Goal: Task Accomplishment & Management: Manage account settings

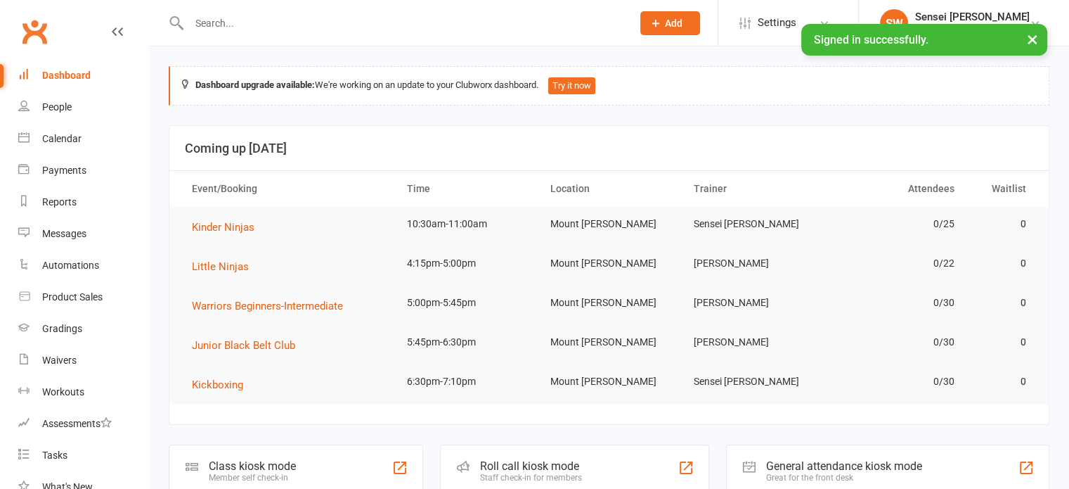
click at [28, 172] on icon at bounding box center [23, 168] width 11 height 11
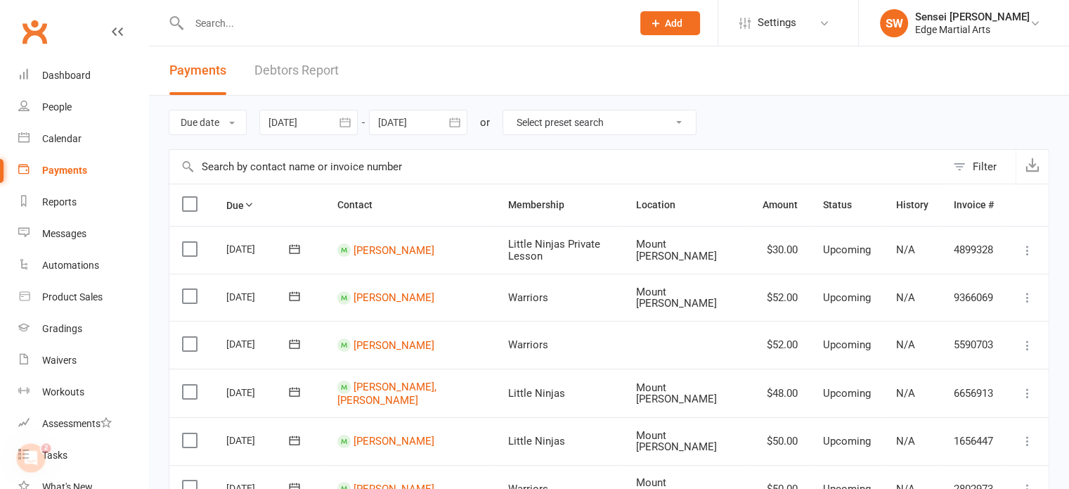
click at [315, 73] on link "Debtors Report" at bounding box center [296, 70] width 84 height 49
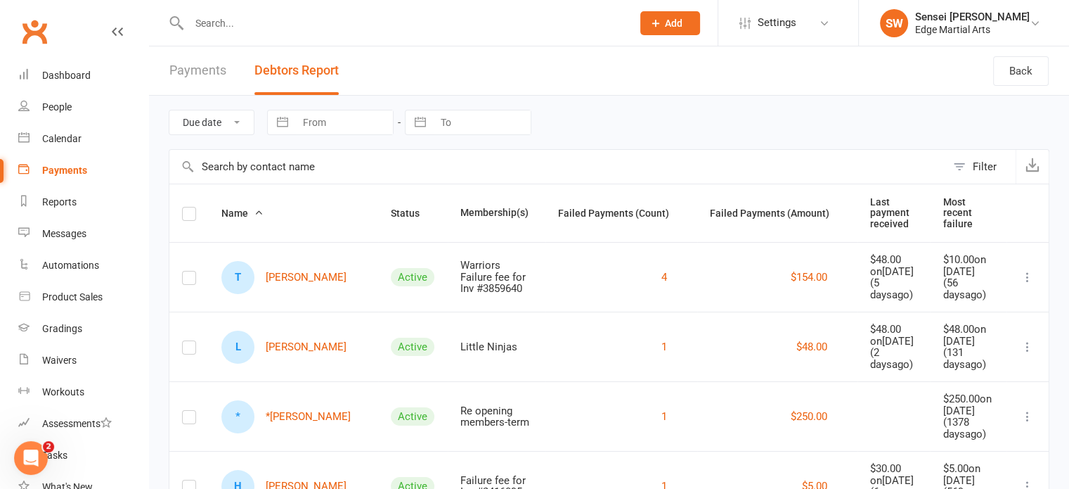
click at [195, 72] on link "Payments" at bounding box center [197, 70] width 57 height 49
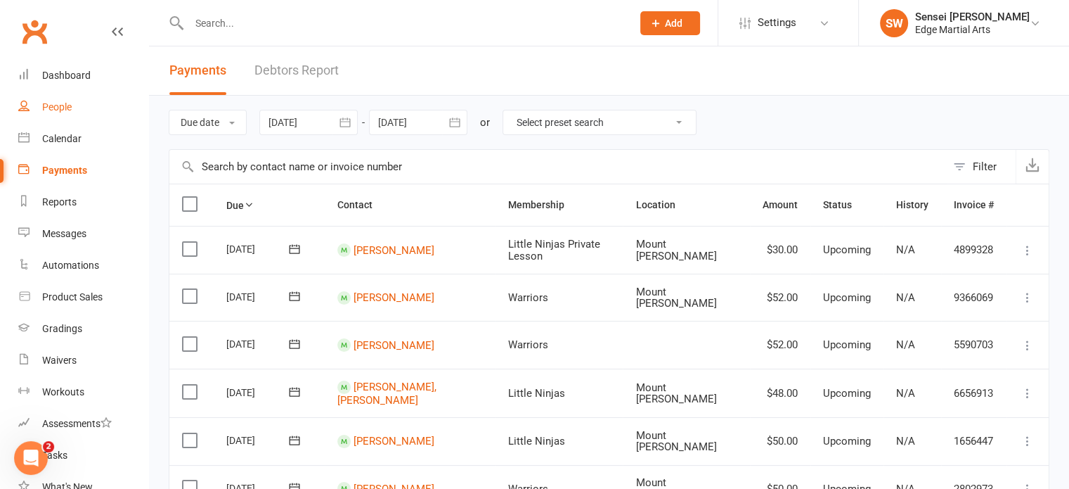
click at [68, 101] on div "People" at bounding box center [57, 106] width 30 height 11
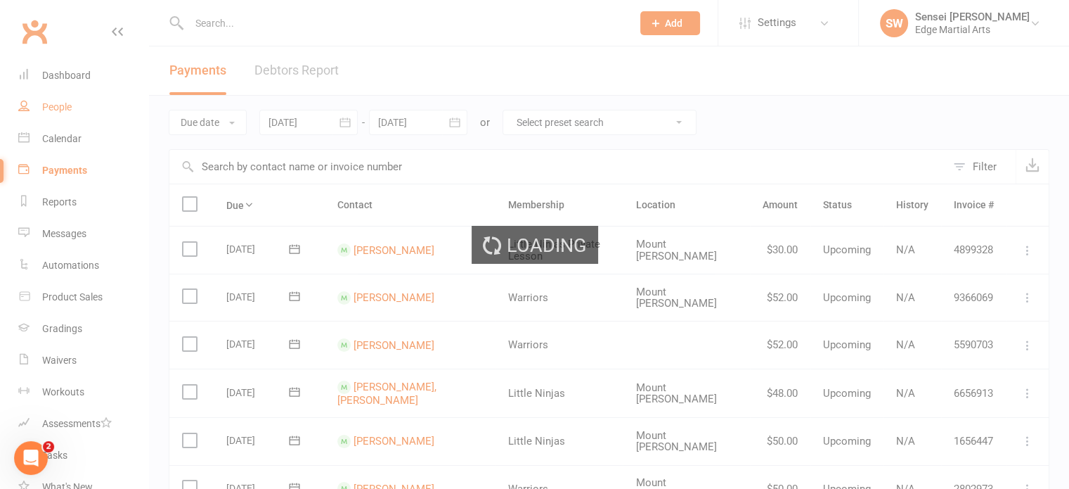
select select "100"
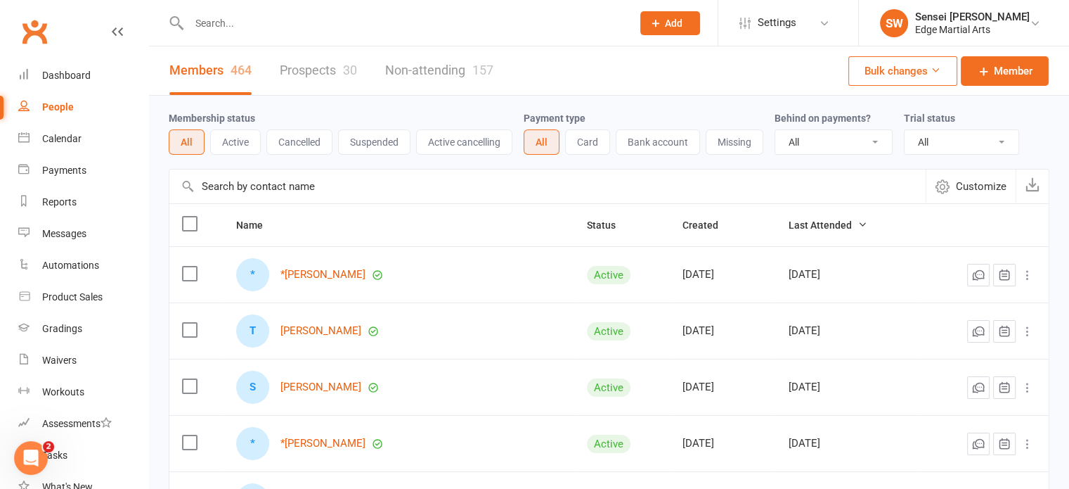
click at [280, 63] on link "Prospects 30" at bounding box center [318, 70] width 77 height 49
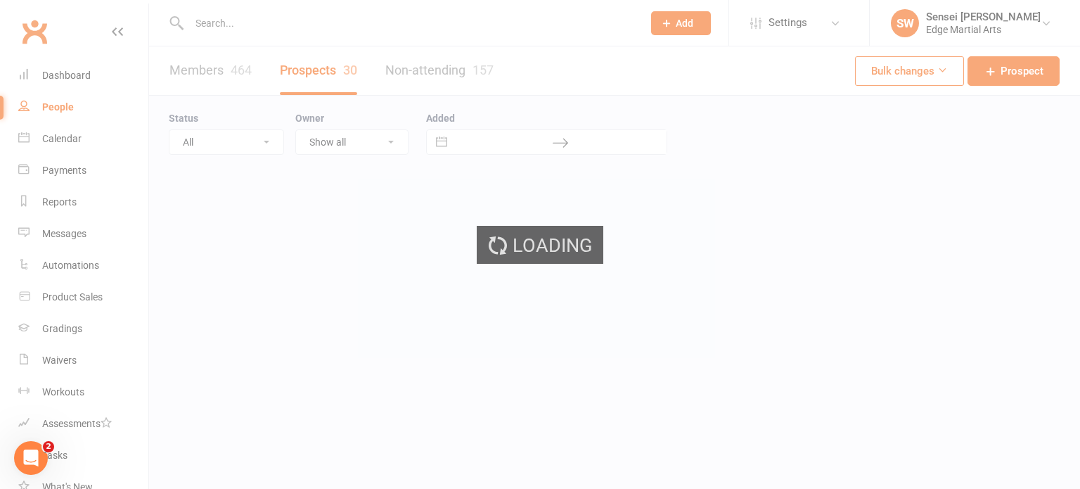
select select "50"
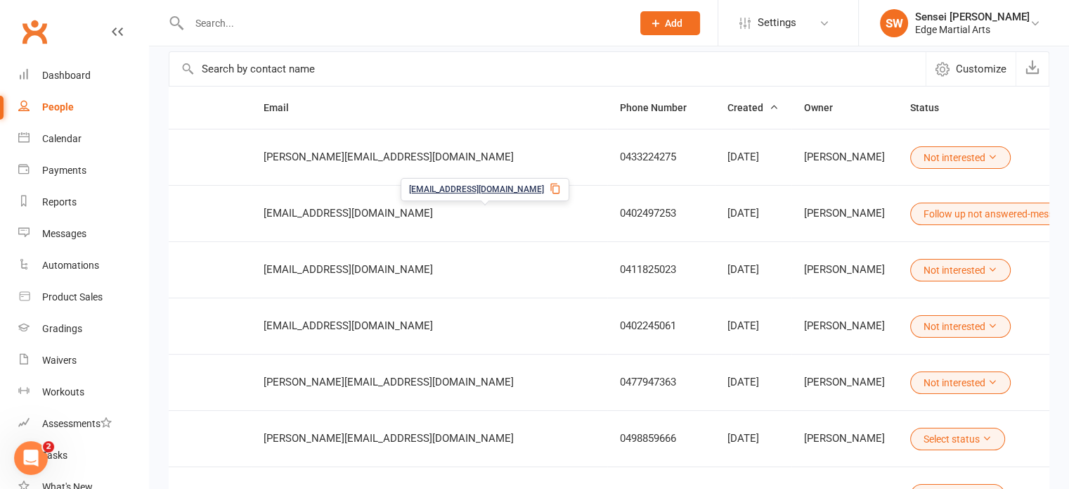
scroll to position [0, 194]
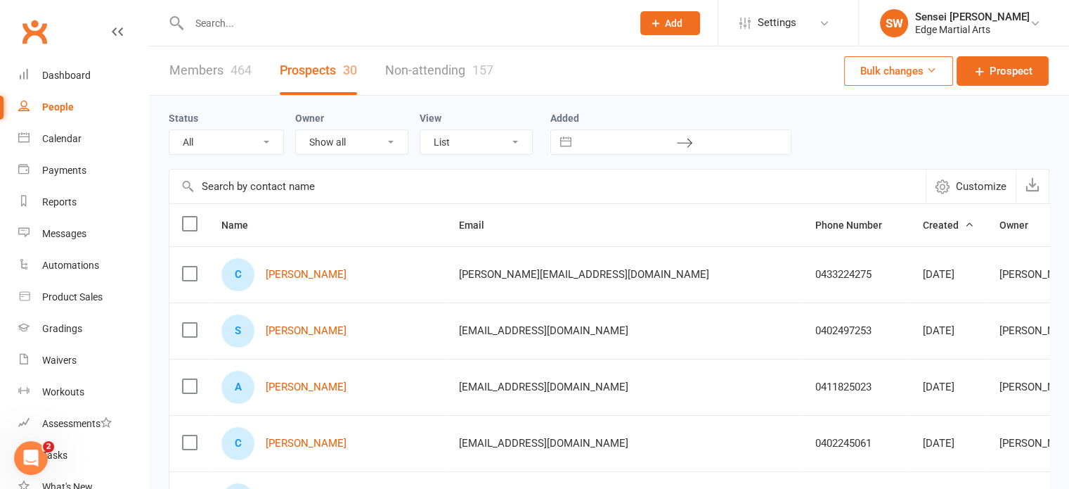
scroll to position [0, 195]
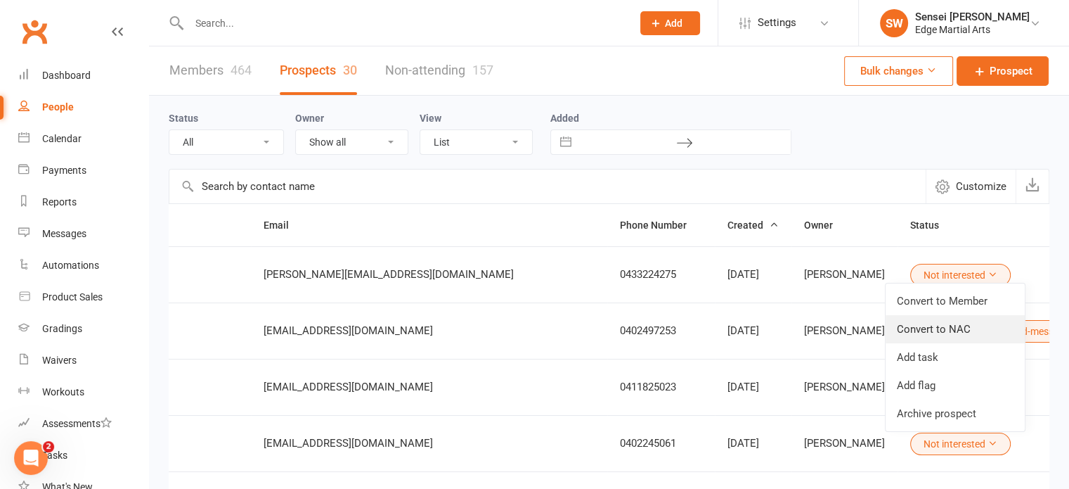
click at [953, 331] on link "Convert to NAC" at bounding box center [955, 329] width 139 height 28
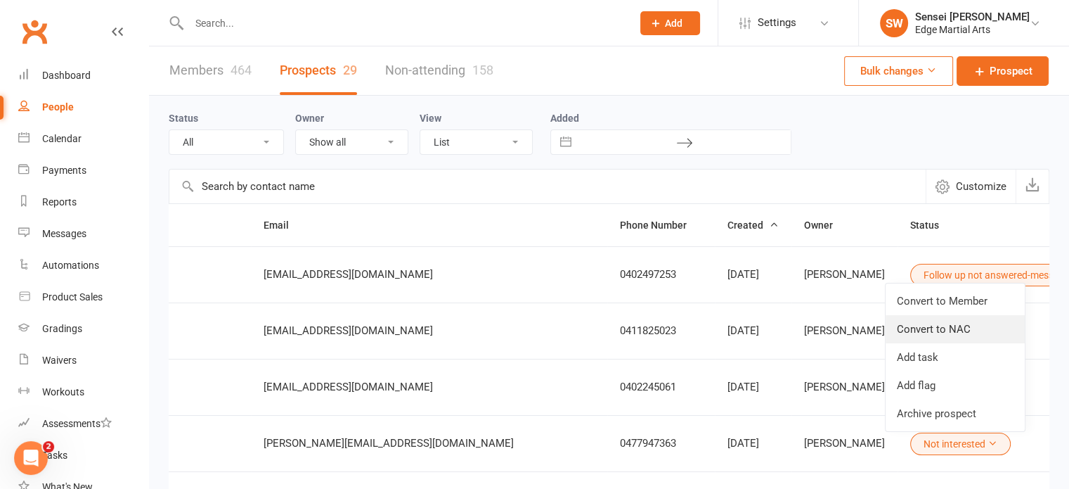
click at [948, 329] on link "Convert to NAC" at bounding box center [955, 329] width 139 height 28
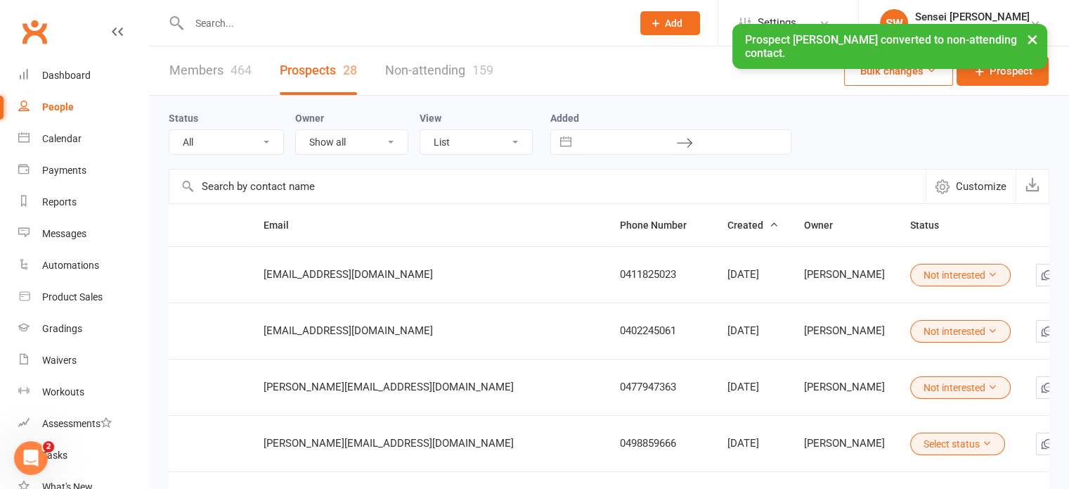
scroll to position [0, 88]
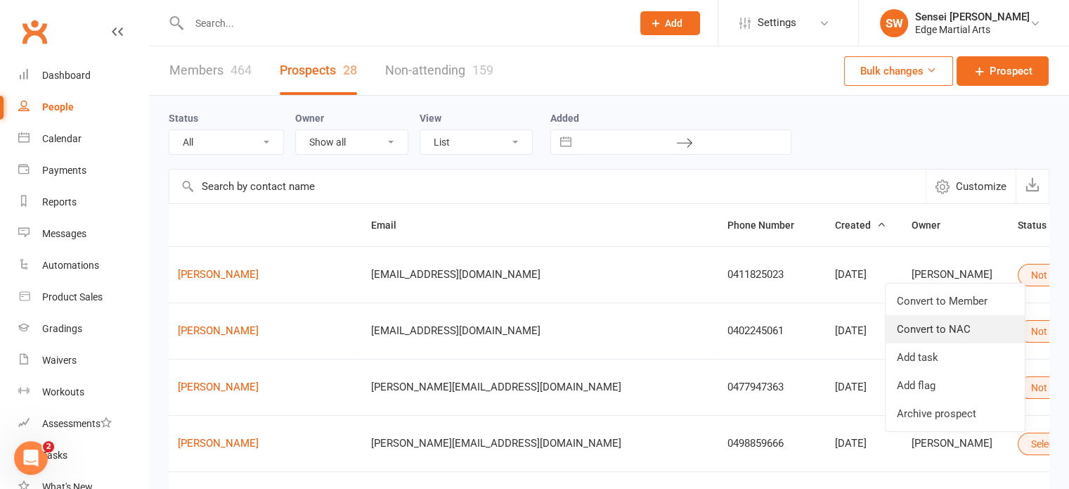
click at [959, 331] on link "Convert to NAC" at bounding box center [955, 329] width 139 height 28
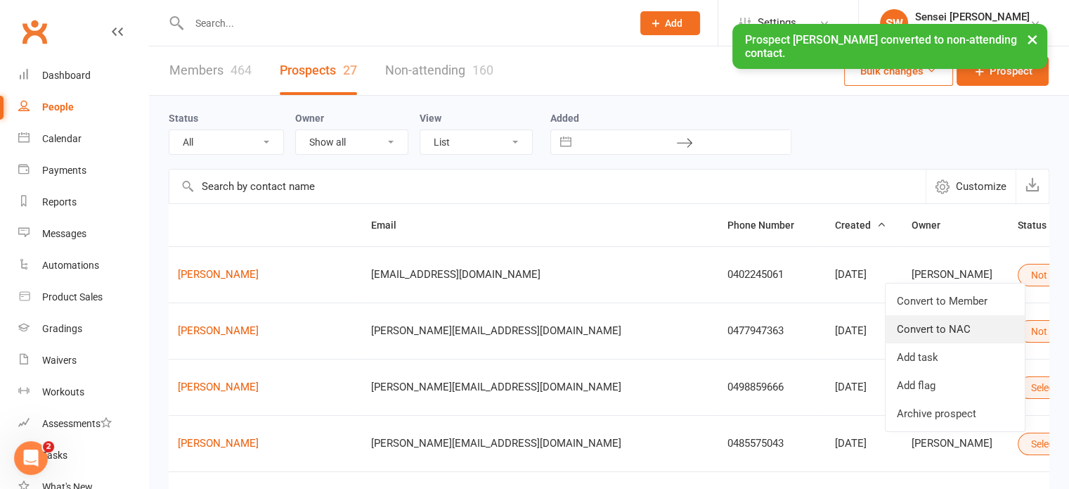
click at [961, 330] on link "Convert to NAC" at bounding box center [955, 329] width 139 height 28
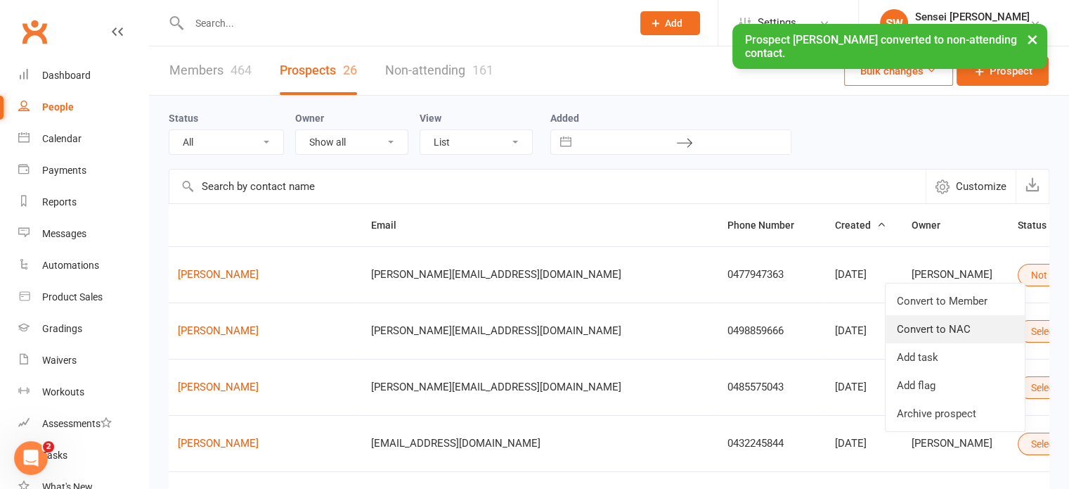
click at [929, 328] on link "Convert to NAC" at bounding box center [955, 329] width 139 height 28
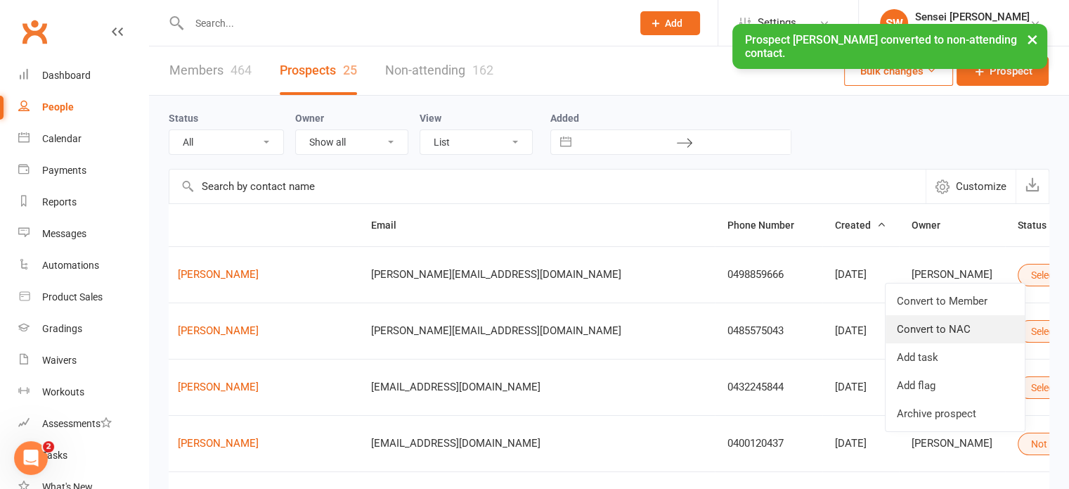
click at [938, 328] on link "Convert to NAC" at bounding box center [955, 329] width 139 height 28
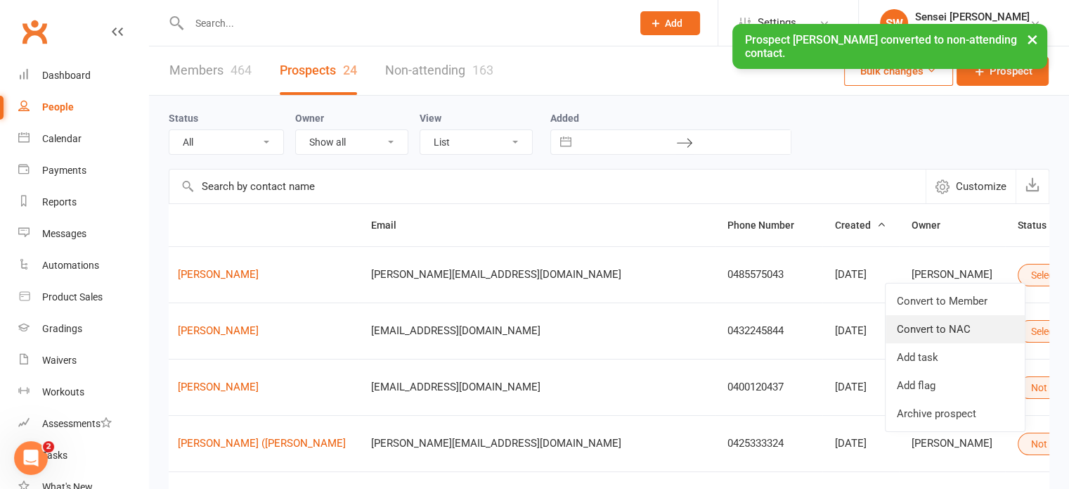
click at [946, 330] on link "Convert to NAC" at bounding box center [955, 329] width 139 height 28
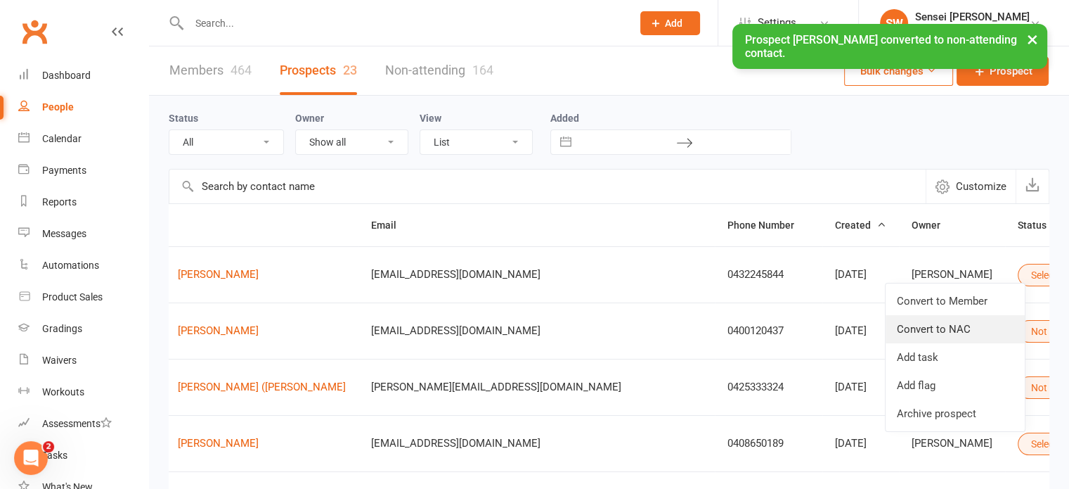
click at [922, 330] on link "Convert to NAC" at bounding box center [955, 329] width 139 height 28
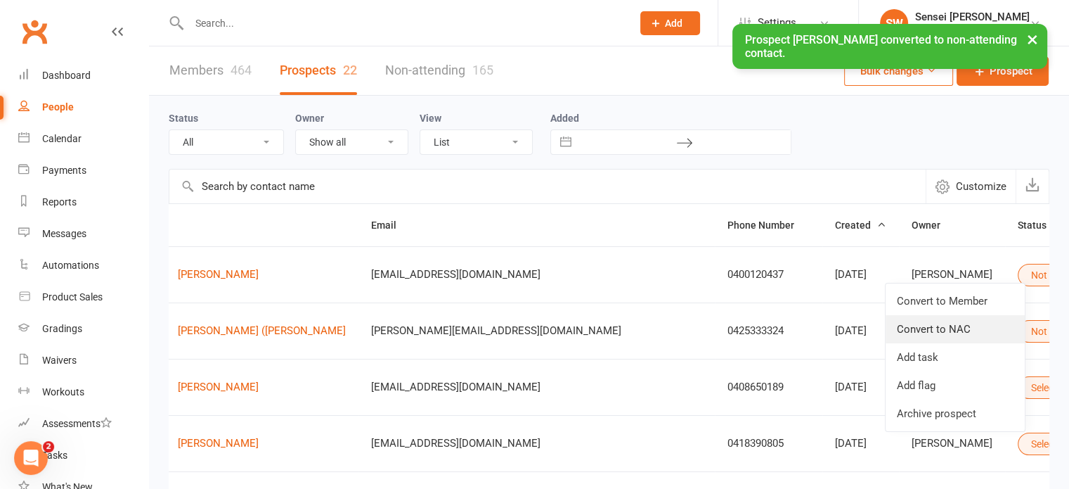
click at [947, 325] on link "Convert to NAC" at bounding box center [955, 329] width 139 height 28
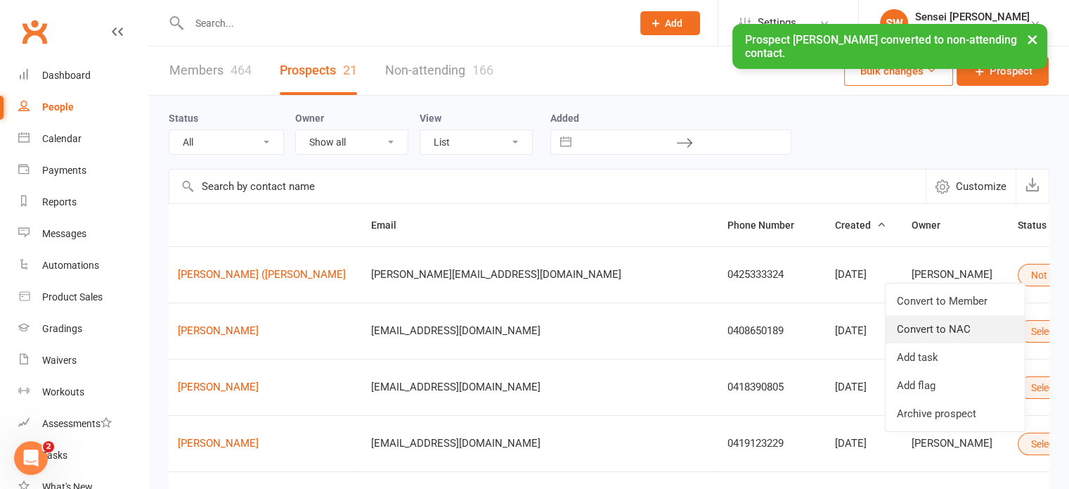
click at [940, 328] on link "Convert to NAC" at bounding box center [955, 329] width 139 height 28
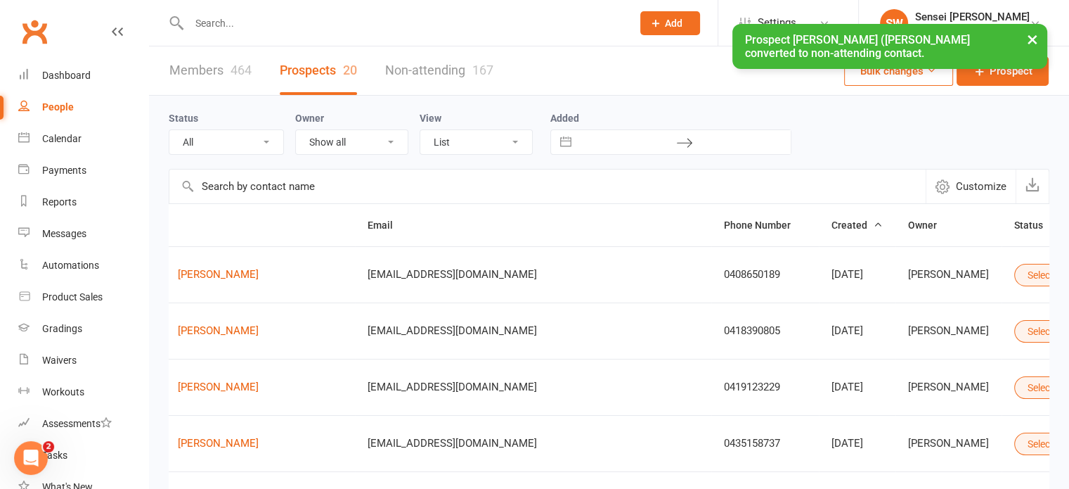
scroll to position [0, 27]
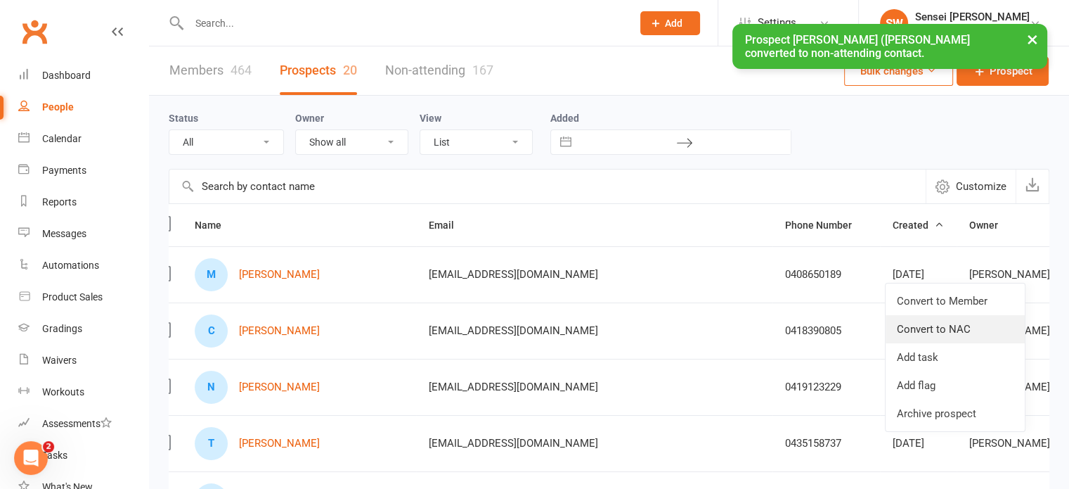
click at [922, 329] on link "Convert to NAC" at bounding box center [955, 329] width 139 height 28
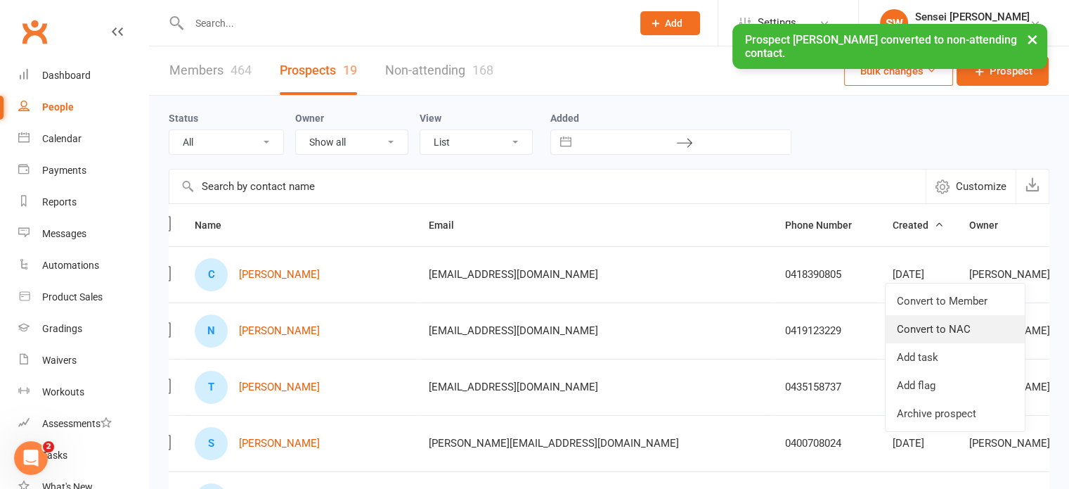
click at [936, 326] on link "Convert to NAC" at bounding box center [955, 329] width 139 height 28
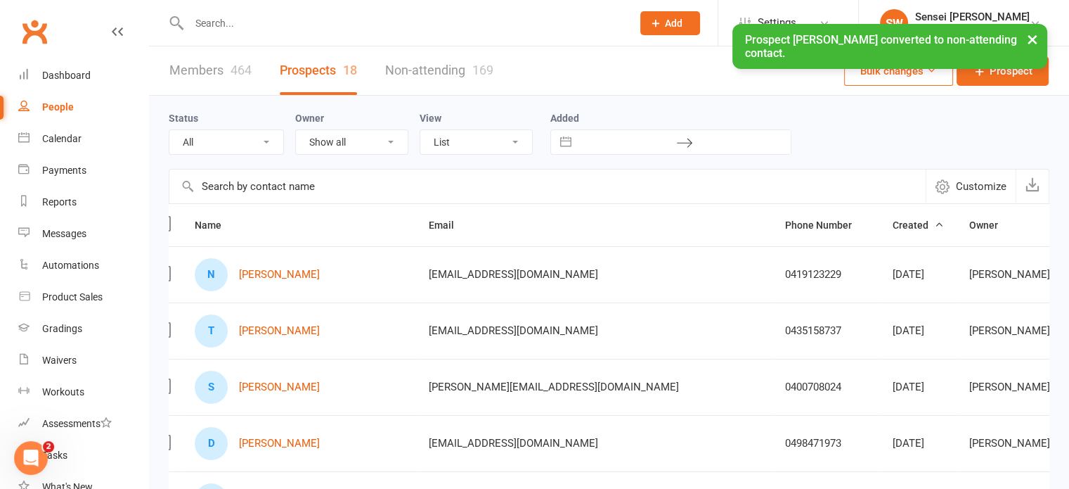
scroll to position [0, 25]
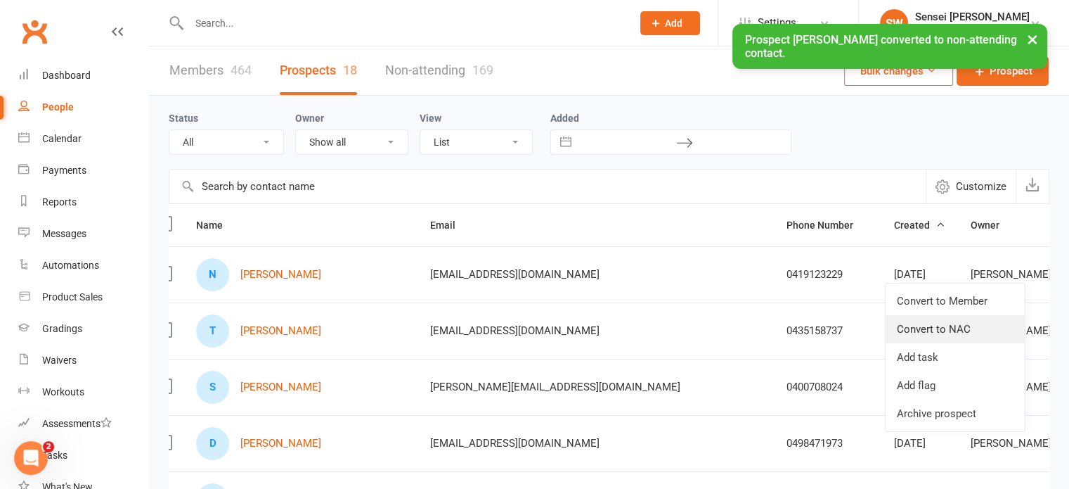
click at [953, 327] on link "Convert to NAC" at bounding box center [955, 329] width 139 height 28
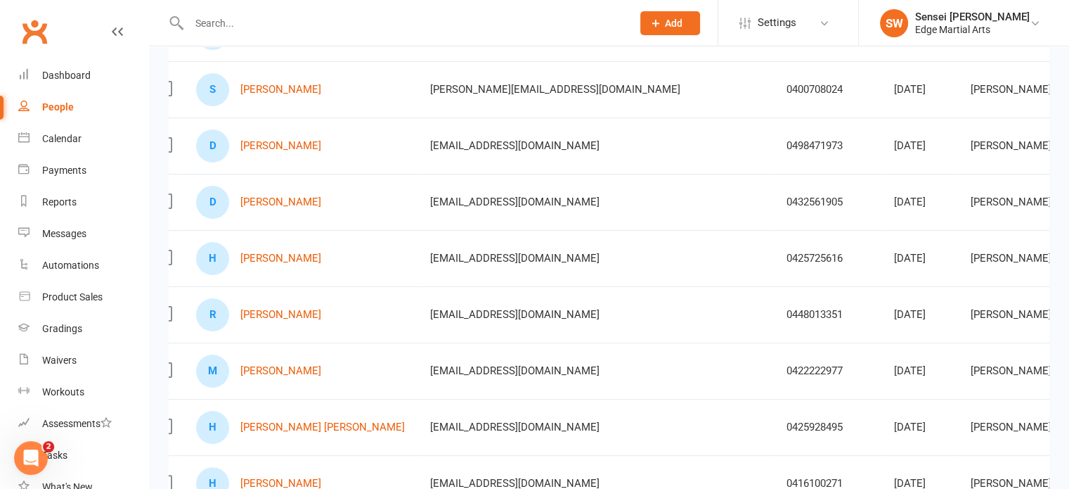
scroll to position [250, 0]
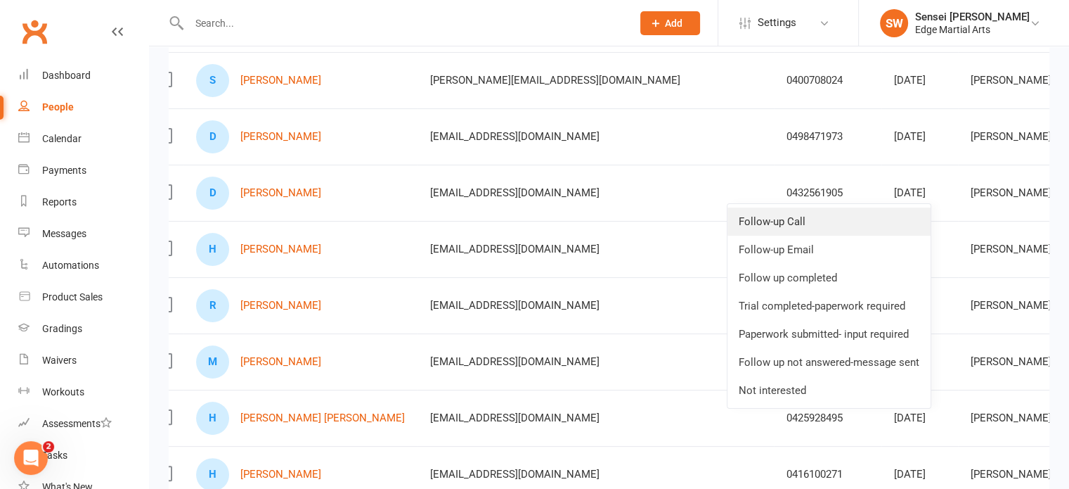
click at [794, 216] on link "Follow-up Call" at bounding box center [829, 221] width 203 height 28
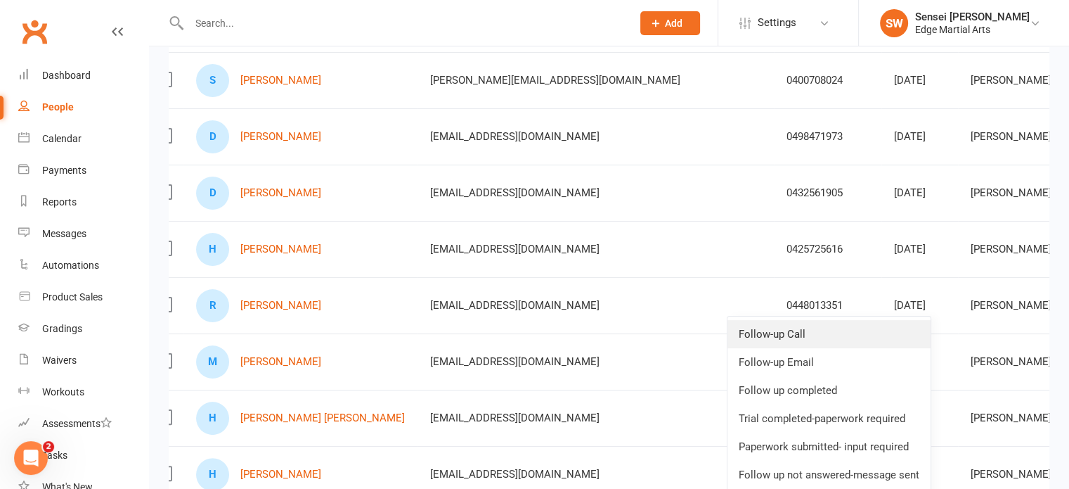
click at [818, 333] on link "Follow-up Call" at bounding box center [829, 334] width 203 height 28
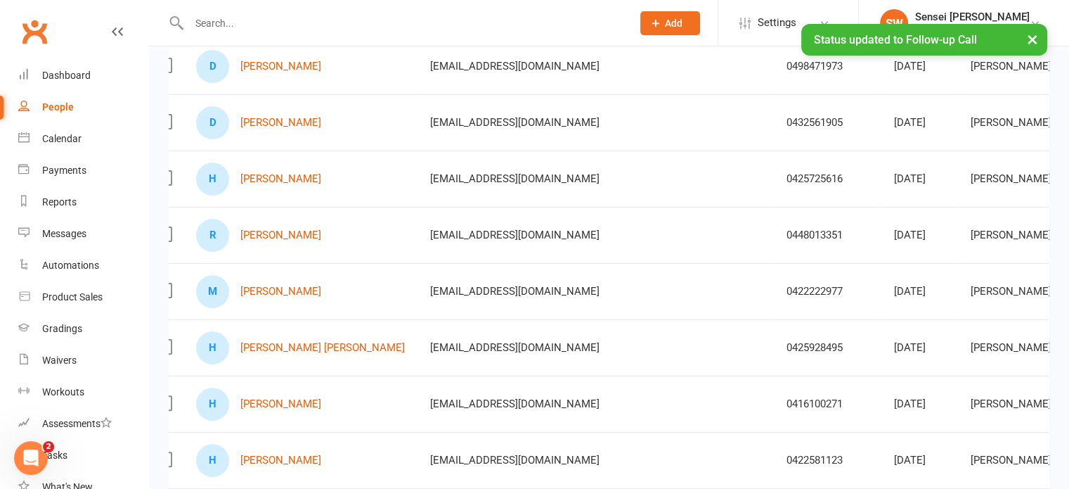
scroll to position [321, 0]
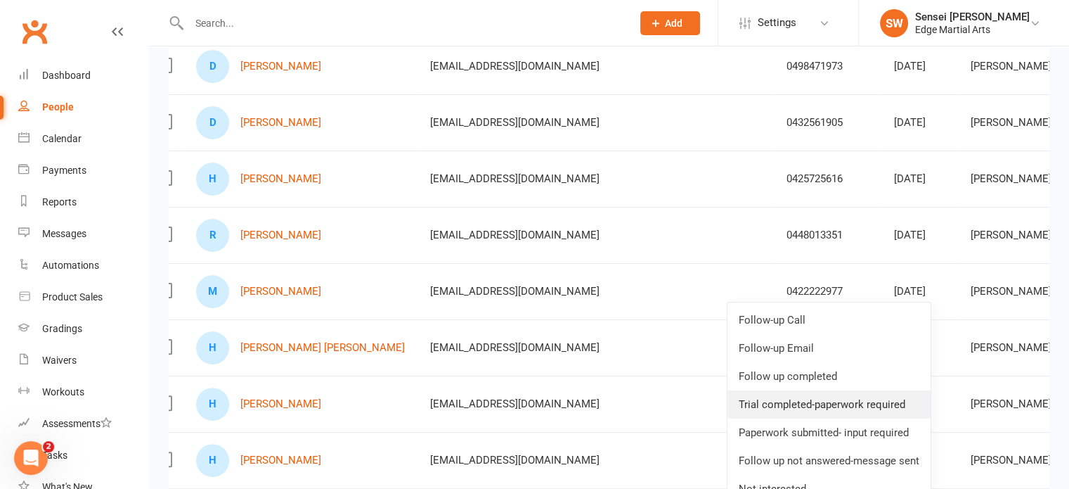
click at [839, 401] on link "Trial completed-paperwork required" at bounding box center [829, 404] width 203 height 28
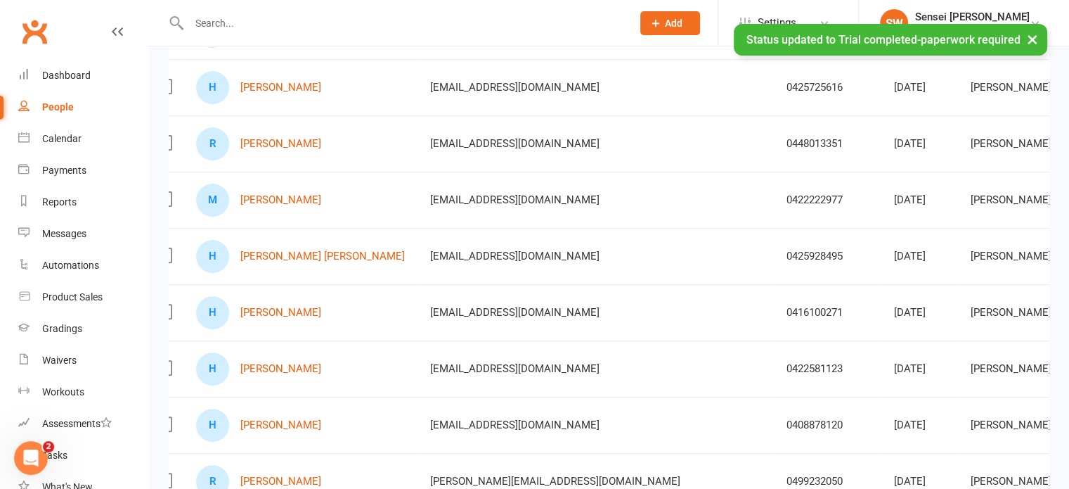
scroll to position [420, 0]
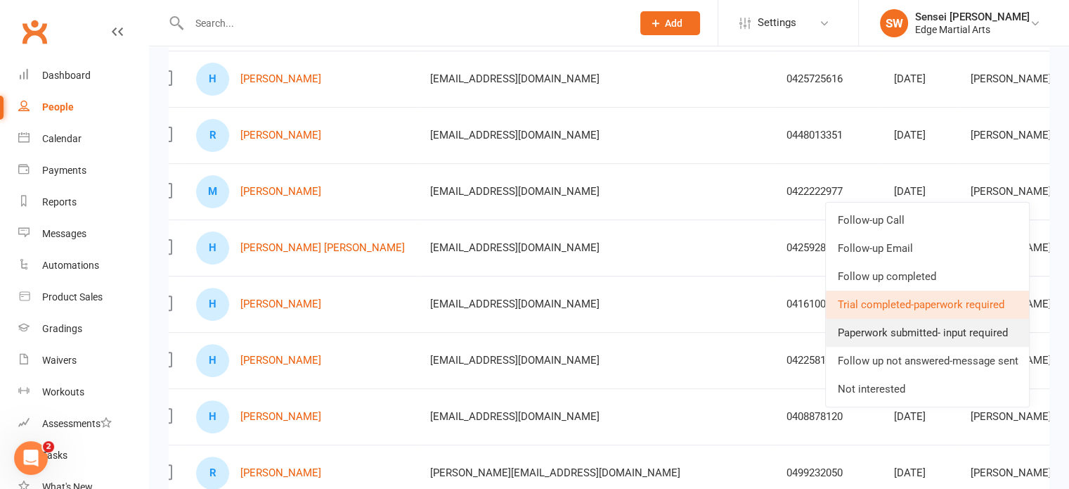
click at [898, 332] on link "Paperwork submitted- input required" at bounding box center [927, 332] width 203 height 28
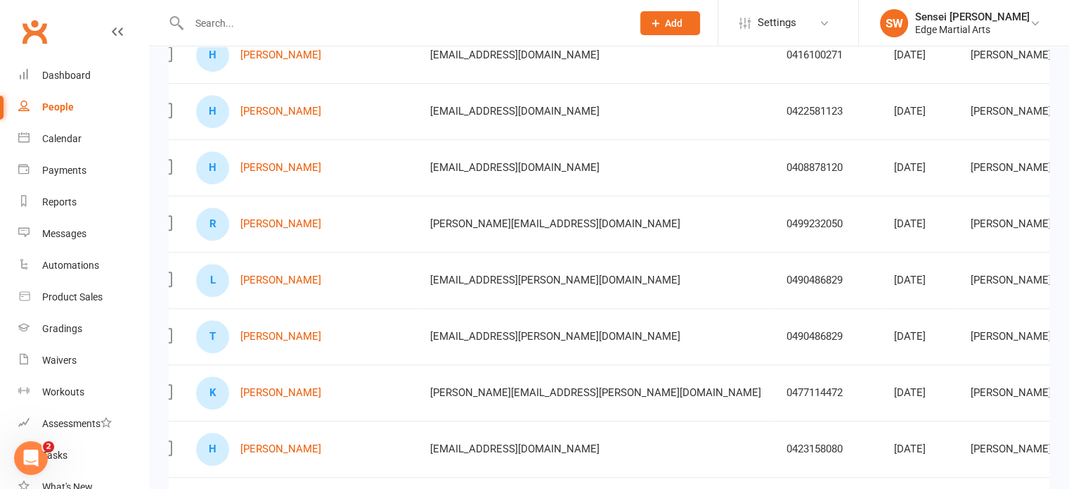
scroll to position [672, 0]
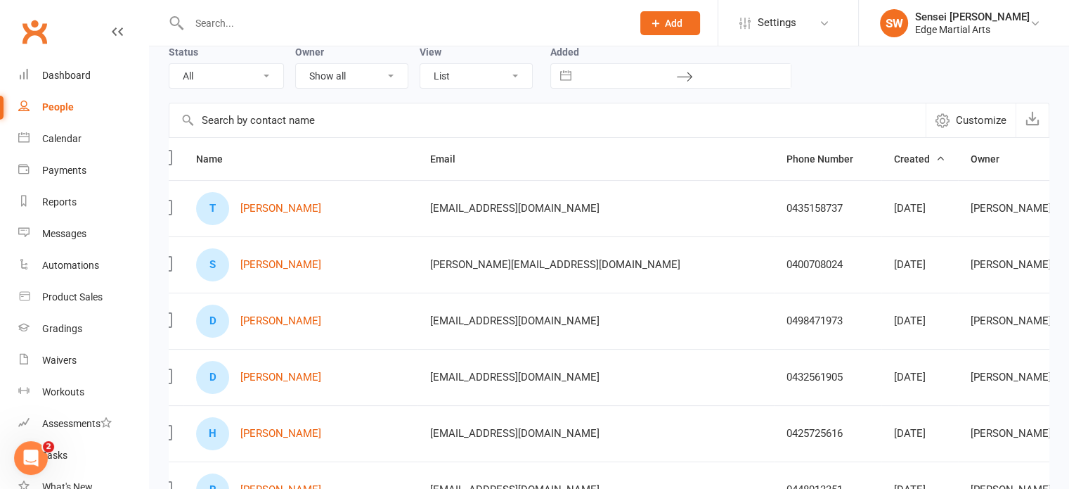
scroll to position [0, 0]
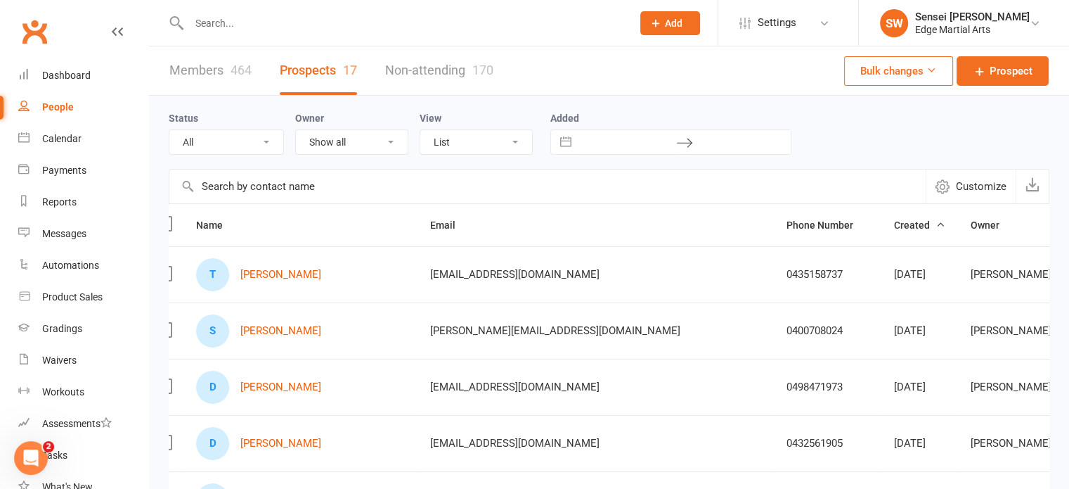
click at [219, 67] on link "Members 464" at bounding box center [210, 70] width 82 height 49
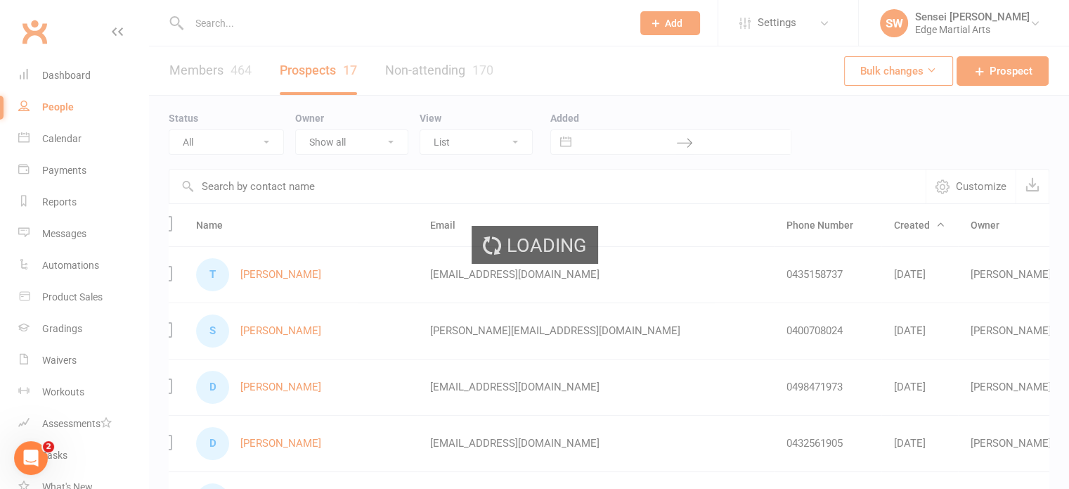
select select "100"
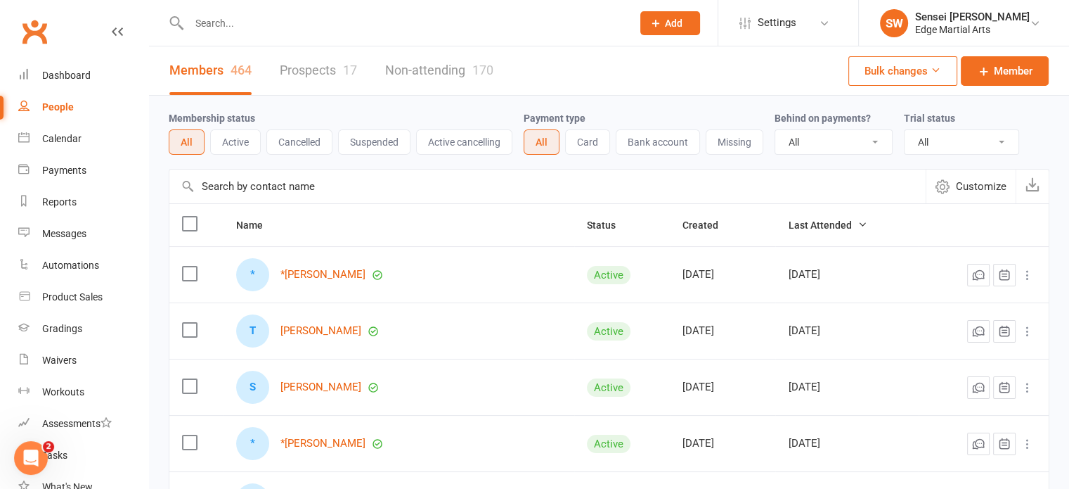
click at [233, 141] on button "Active" at bounding box center [235, 141] width 51 height 25
click at [226, 22] on input "text" at bounding box center [403, 23] width 437 height 20
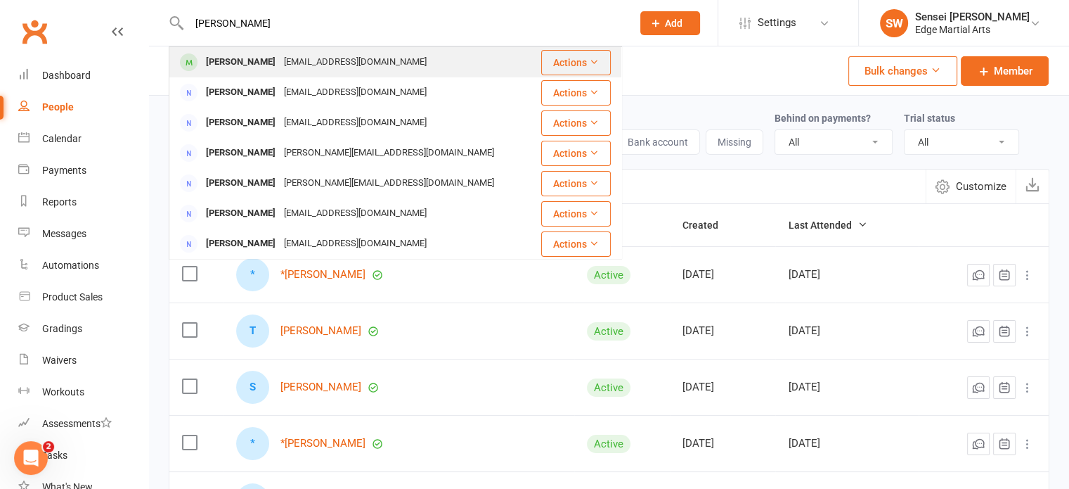
type input "[PERSON_NAME]"
click at [233, 60] on div "[PERSON_NAME]" at bounding box center [241, 62] width 78 height 20
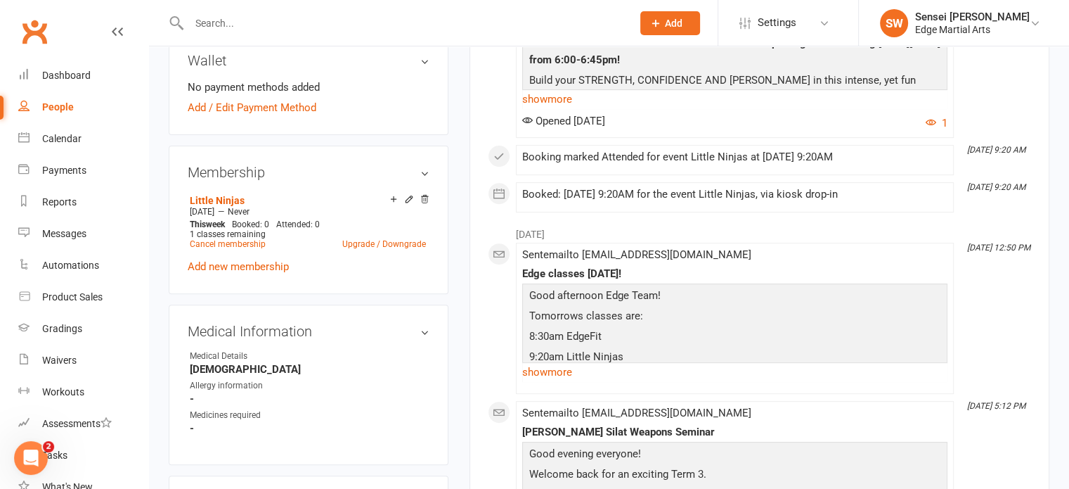
scroll to position [509, 0]
click at [219, 241] on link "Cancel membership" at bounding box center [228, 244] width 76 height 10
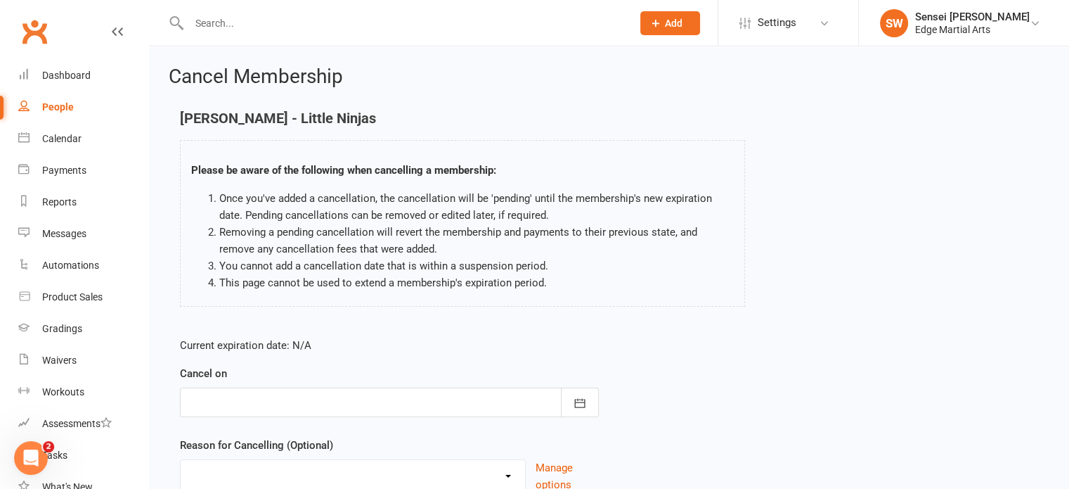
scroll to position [117, 0]
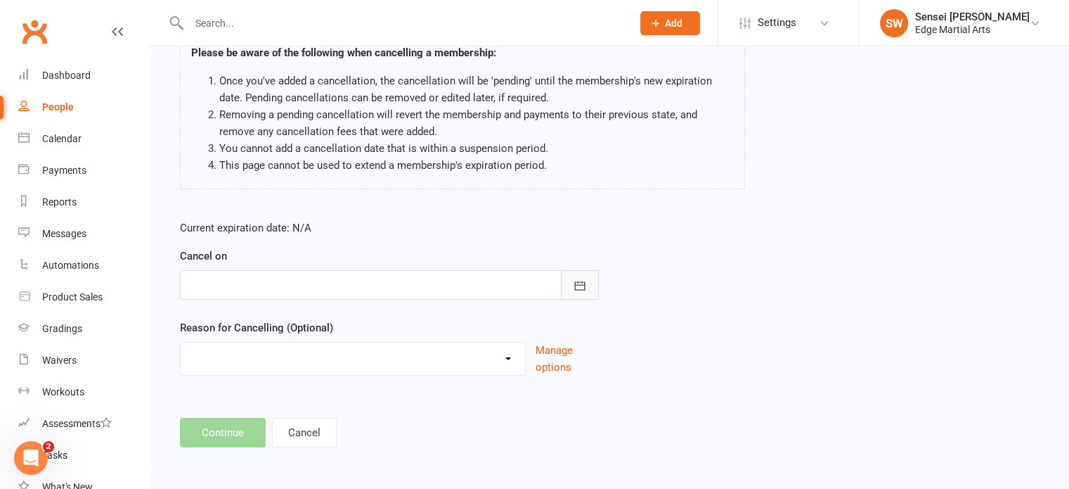
click at [585, 282] on icon "button" at bounding box center [579, 285] width 11 height 9
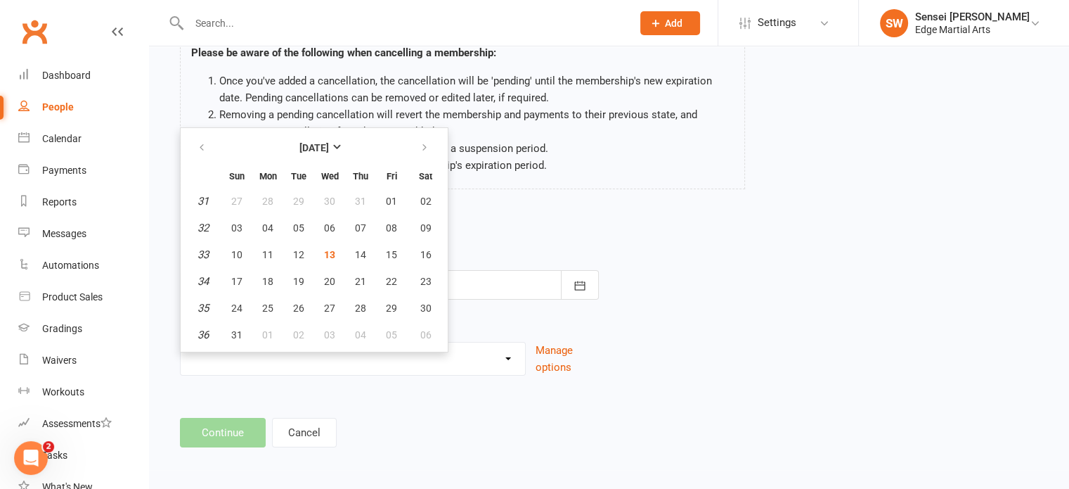
click at [402, 250] on table "[DATE] Sun Mon Tue Wed Thu Fri Sat 31 27 28 29 30 31 01 02 32 03 04 05 06 07 08…" at bounding box center [314, 240] width 262 height 218
click at [420, 281] on span "23" at bounding box center [425, 281] width 11 height 11
type input "[DATE]"
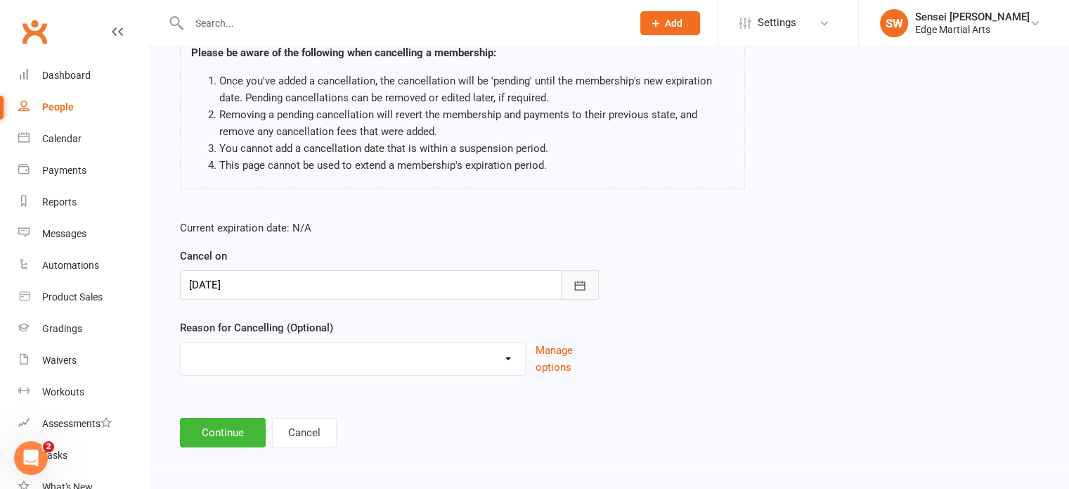
click at [572, 285] on button "button" at bounding box center [580, 285] width 38 height 30
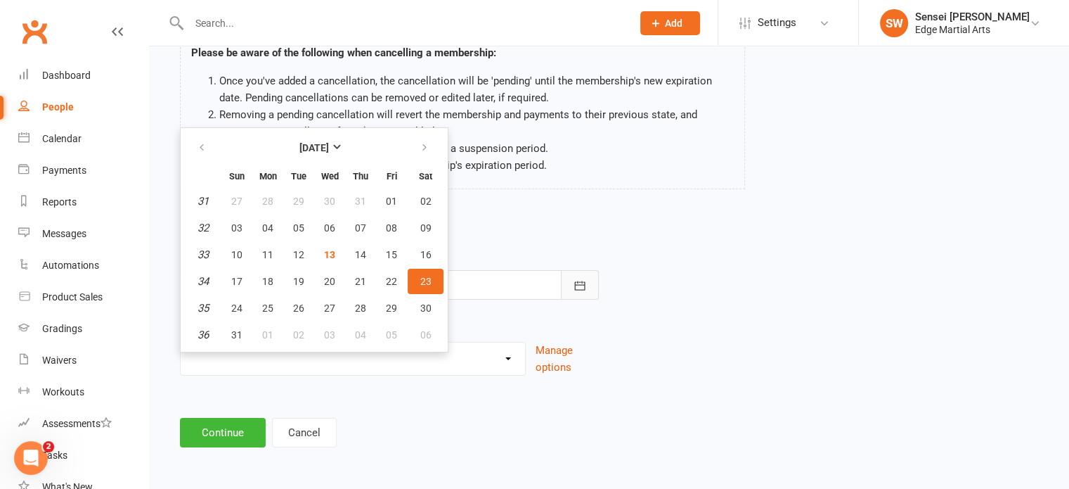
click at [572, 285] on button "button" at bounding box center [580, 285] width 38 height 30
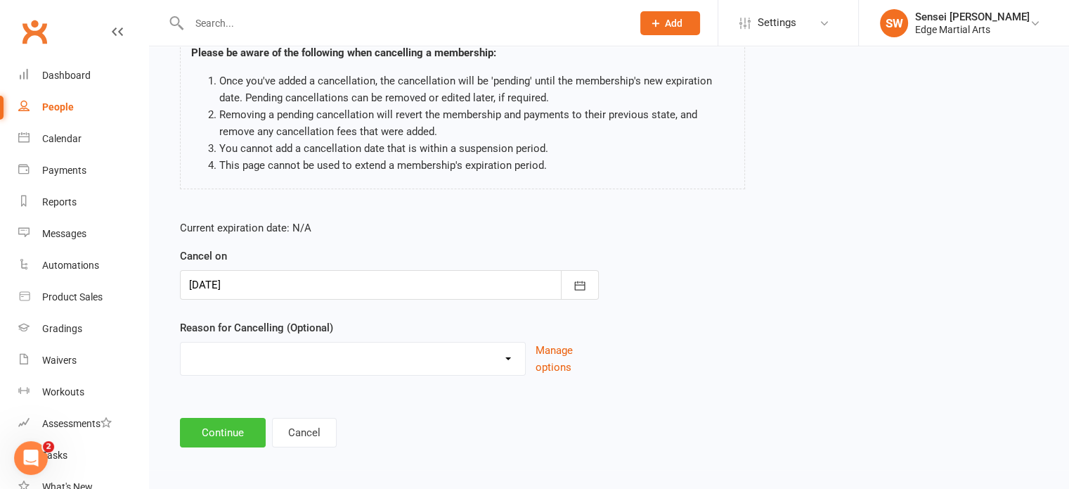
click at [214, 433] on button "Continue" at bounding box center [223, 433] width 86 height 30
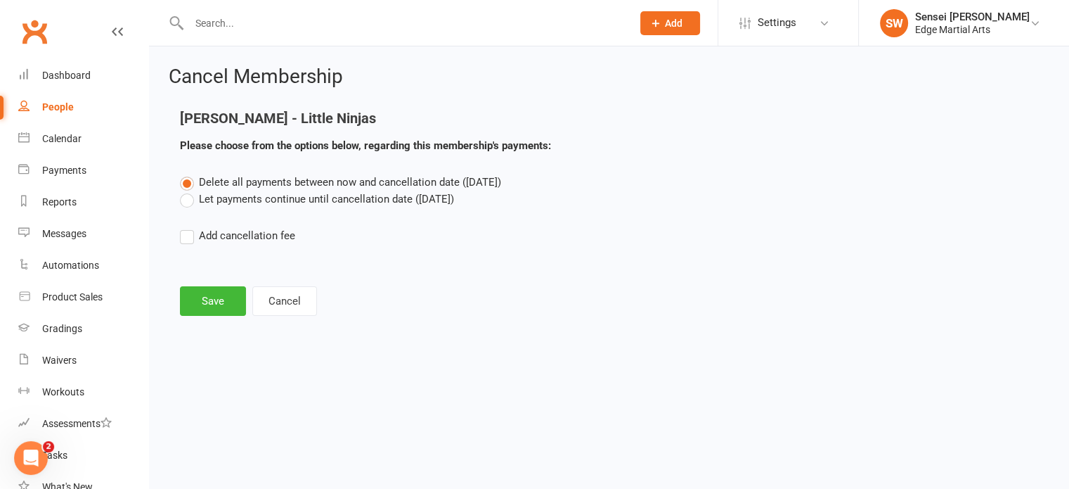
scroll to position [0, 0]
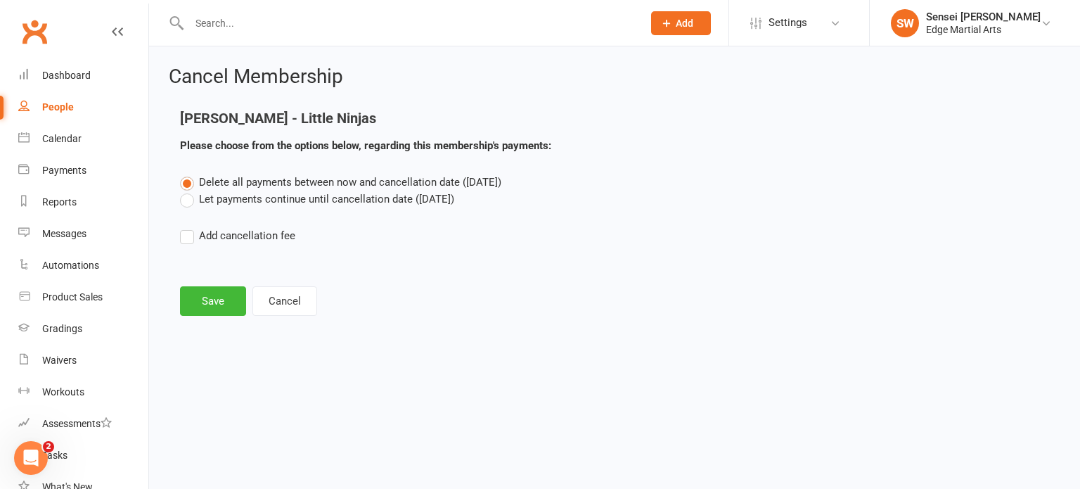
click at [194, 200] on label "Let payments continue until cancellation date ([DATE])" at bounding box center [317, 199] width 274 height 17
click at [189, 191] on input "Let payments continue until cancellation date ([DATE])" at bounding box center [184, 191] width 9 height 0
click at [208, 297] on button "Save" at bounding box center [213, 301] width 66 height 30
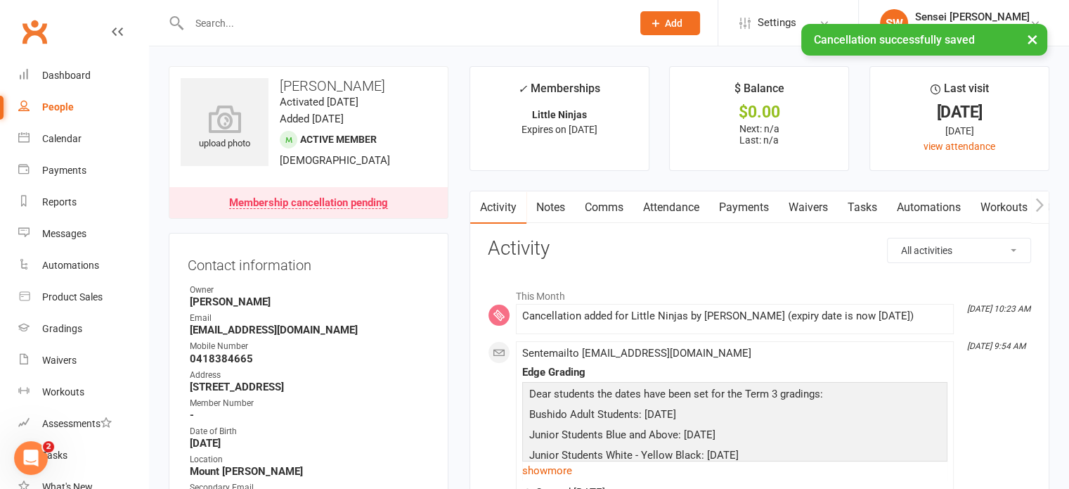
click at [247, 24] on div "× Cancellation successfully saved" at bounding box center [525, 24] width 1051 height 0
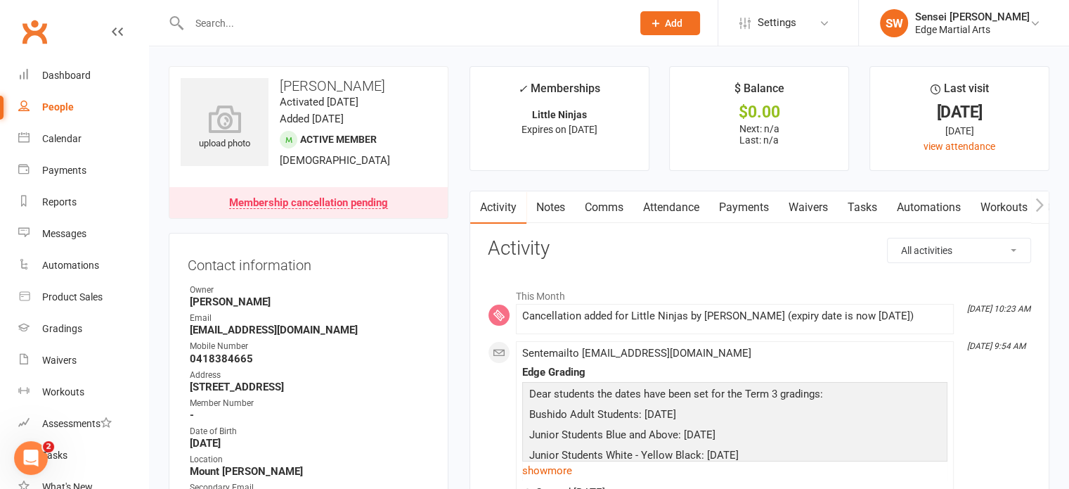
click at [218, 19] on input "text" at bounding box center [403, 23] width 437 height 20
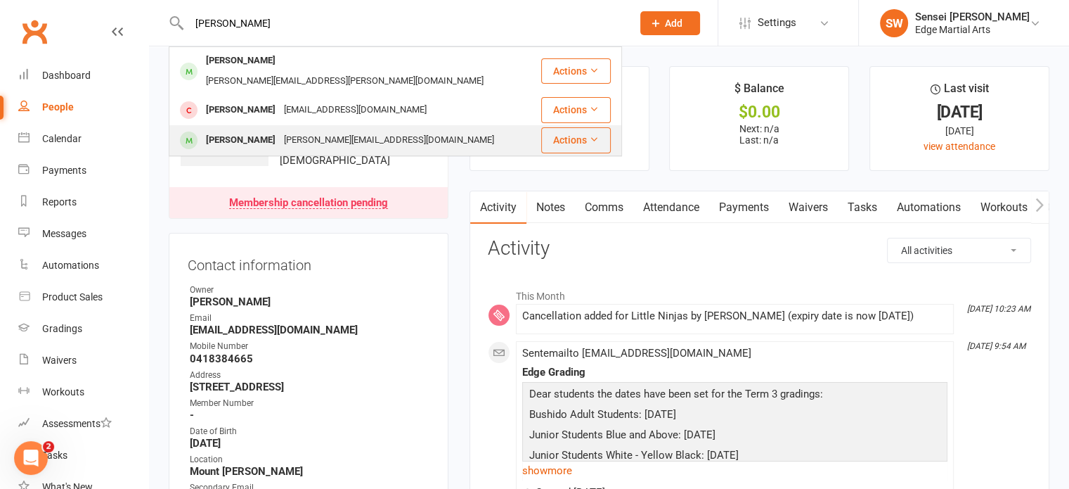
type input "[PERSON_NAME]"
click at [239, 130] on div "[PERSON_NAME]" at bounding box center [241, 140] width 78 height 20
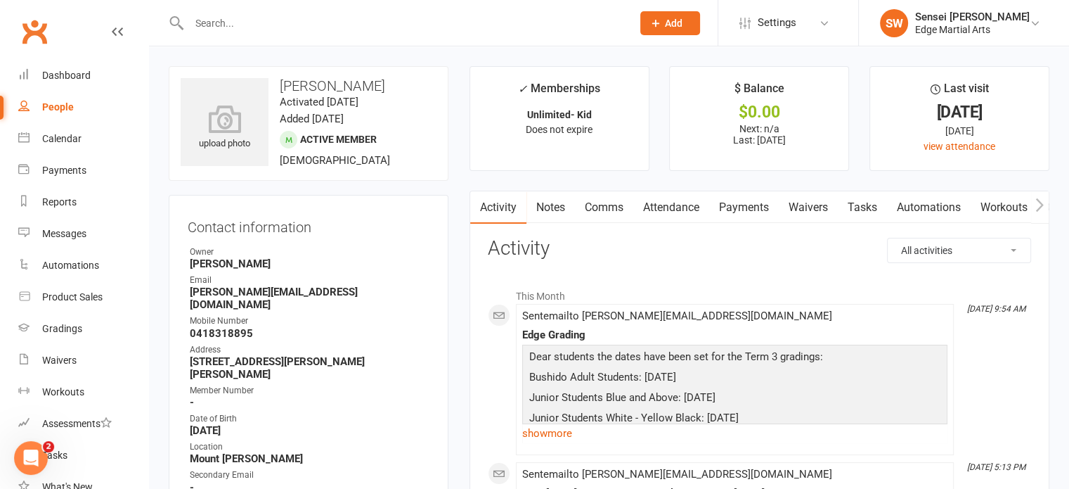
click at [239, 119] on icon at bounding box center [225, 119] width 88 height 28
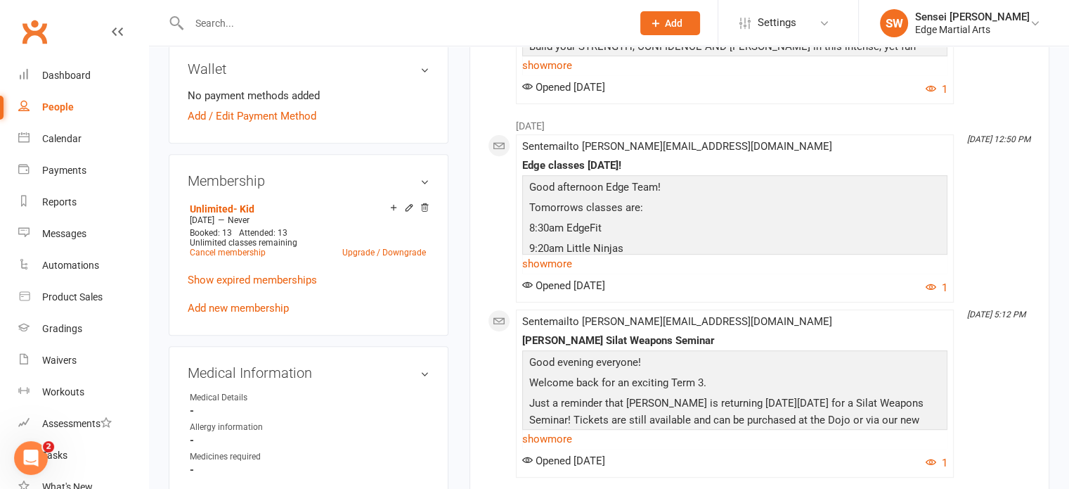
scroll to position [526, 0]
click at [228, 247] on link "Cancel membership" at bounding box center [228, 252] width 76 height 10
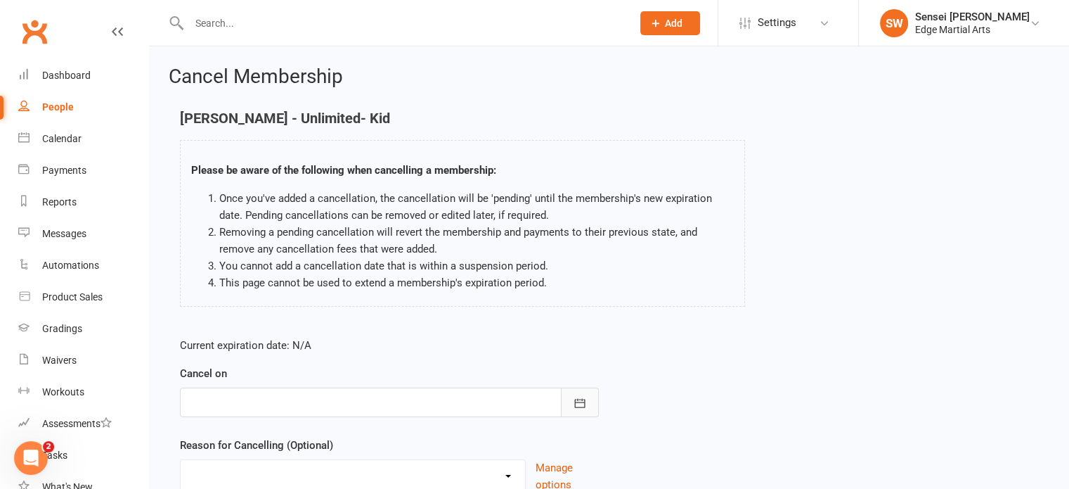
click at [573, 401] on icon "button" at bounding box center [580, 403] width 14 height 14
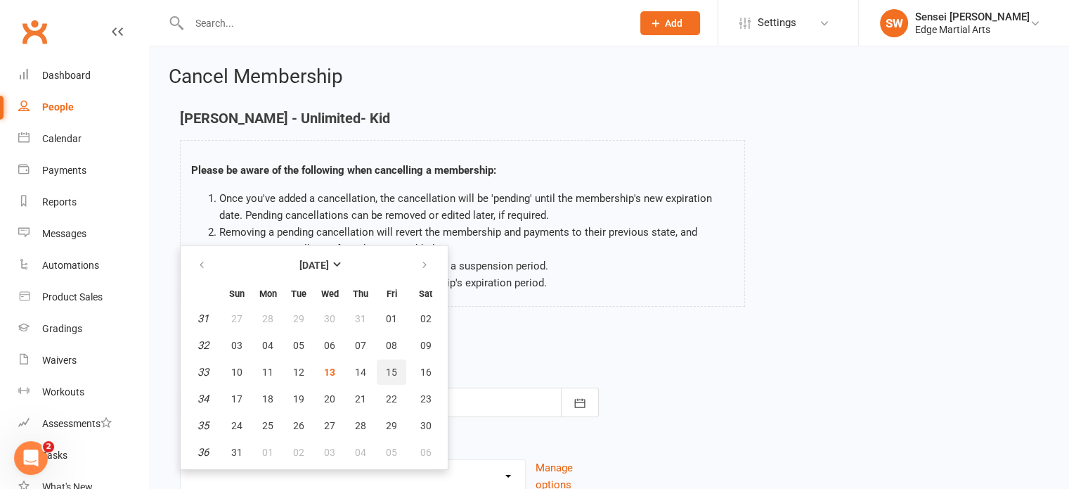
click at [388, 370] on span "15" at bounding box center [391, 371] width 11 height 11
type input "[DATE]"
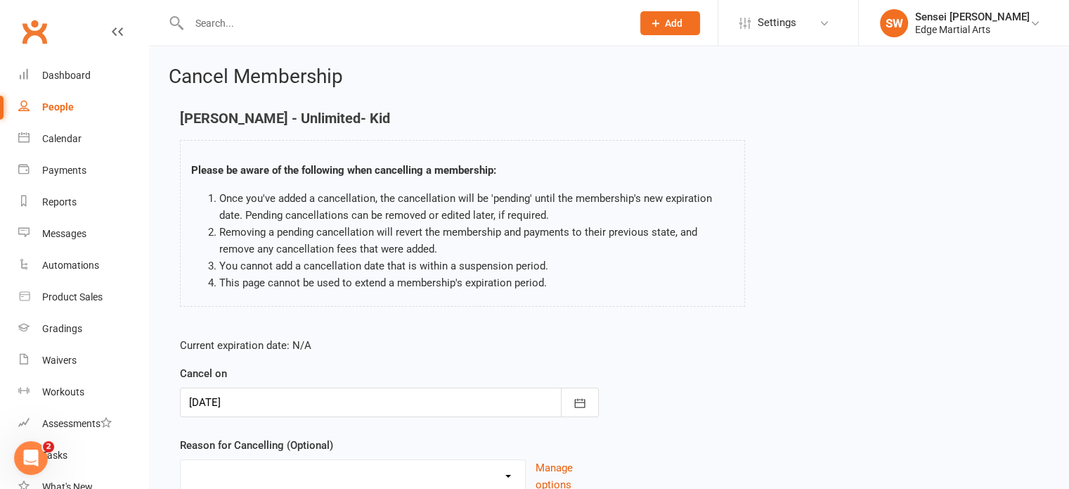
scroll to position [117, 0]
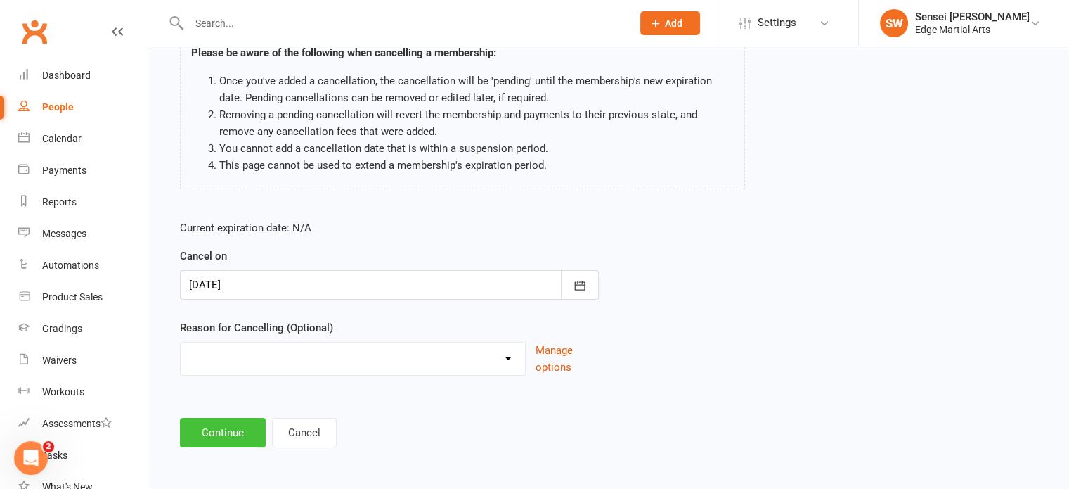
click at [221, 424] on button "Continue" at bounding box center [223, 433] width 86 height 30
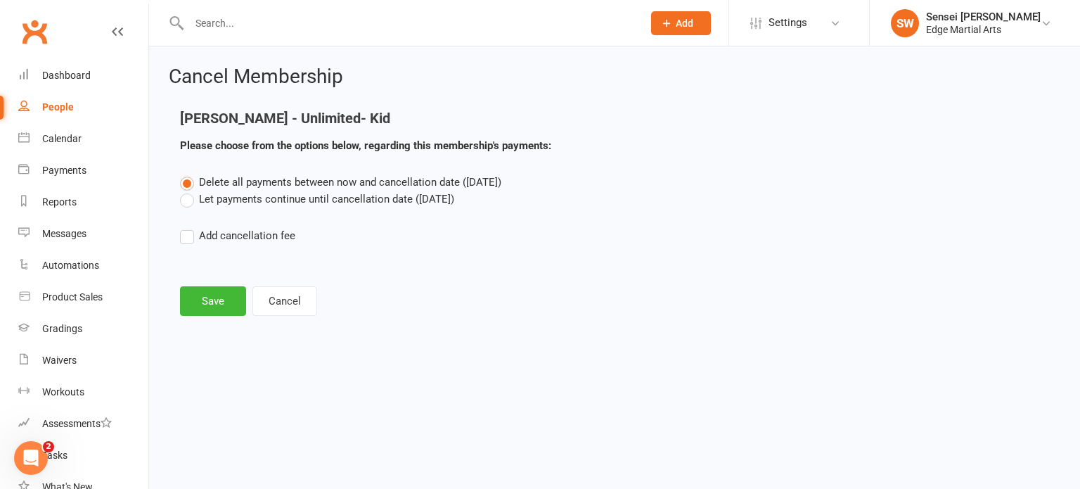
click at [187, 195] on label "Let payments continue until cancellation date ([DATE])" at bounding box center [317, 199] width 274 height 17
click at [187, 191] on input "Let payments continue until cancellation date ([DATE])" at bounding box center [184, 191] width 9 height 0
click at [212, 302] on button "Save" at bounding box center [213, 301] width 66 height 30
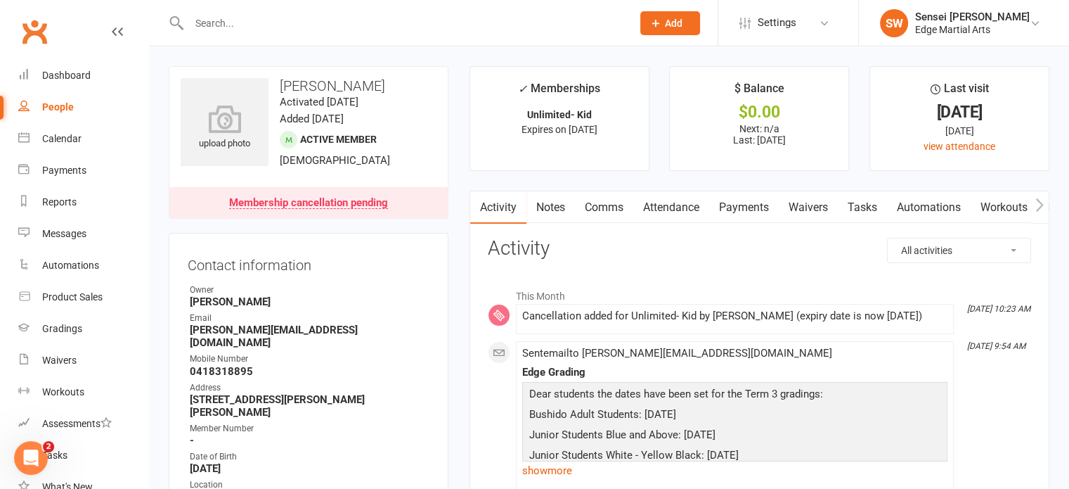
click at [72, 108] on div "People" at bounding box center [58, 106] width 32 height 11
select select "100"
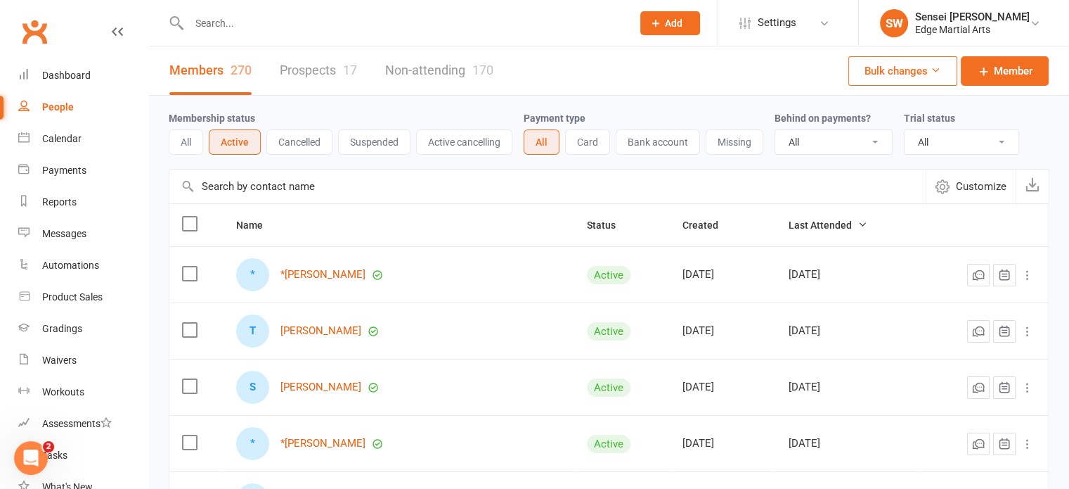
click at [49, 104] on div "People" at bounding box center [58, 106] width 32 height 11
click at [228, 20] on input "text" at bounding box center [403, 23] width 437 height 20
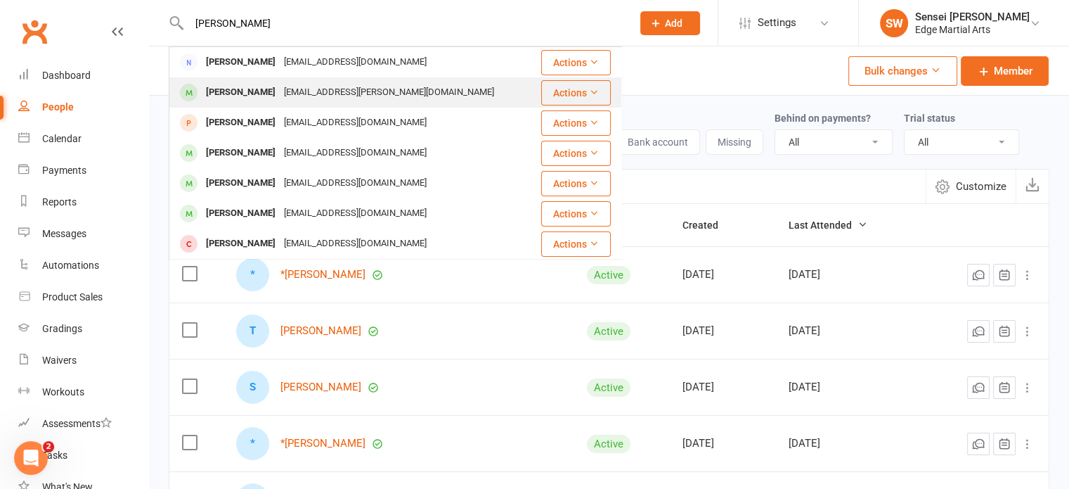
type input "[PERSON_NAME]"
click at [247, 92] on div "[PERSON_NAME]" at bounding box center [241, 92] width 78 height 20
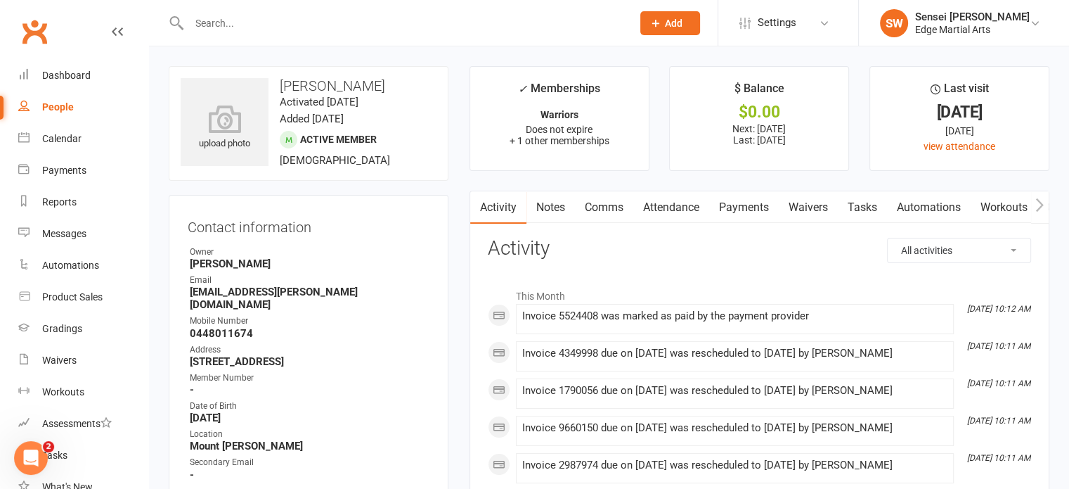
click at [750, 210] on link "Payments" at bounding box center [744, 207] width 70 height 32
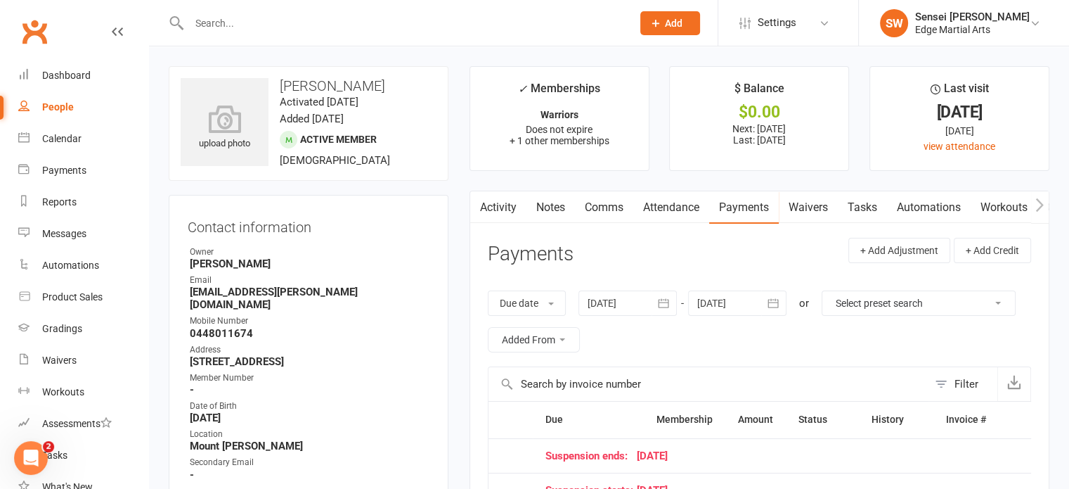
click at [219, 17] on input "text" at bounding box center [403, 23] width 437 height 20
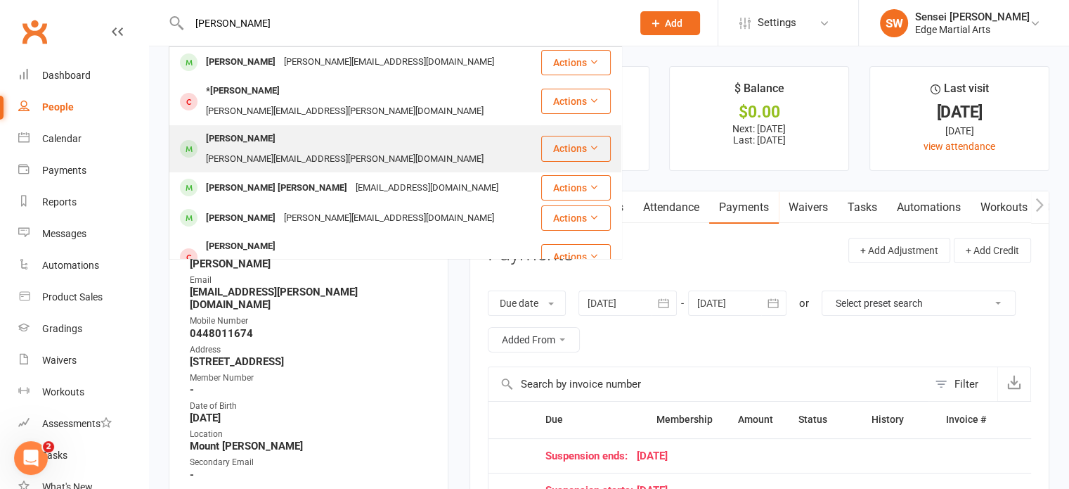
type input "[PERSON_NAME]"
click at [241, 129] on div "[PERSON_NAME]" at bounding box center [241, 139] width 78 height 20
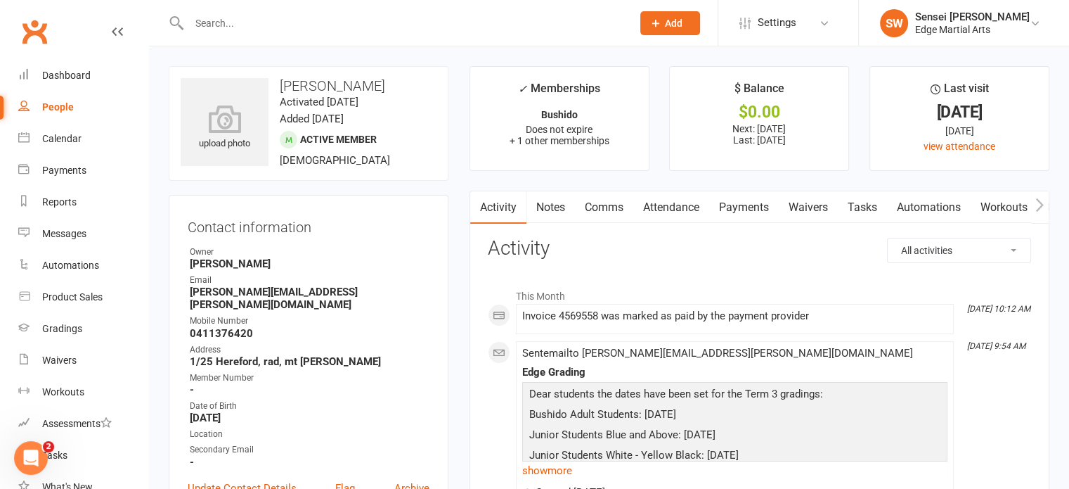
click at [752, 203] on link "Payments" at bounding box center [744, 207] width 70 height 32
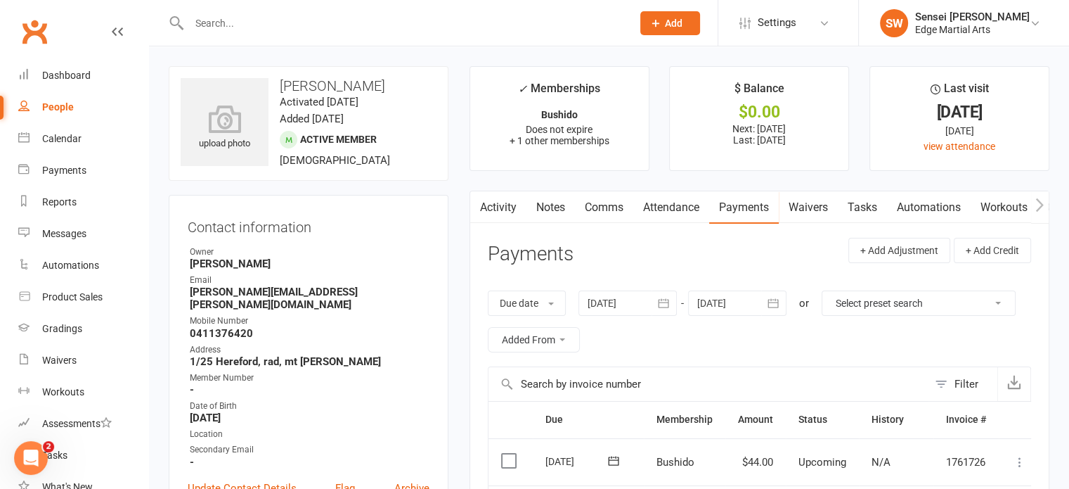
click at [51, 102] on div "People" at bounding box center [58, 106] width 32 height 11
select select "100"
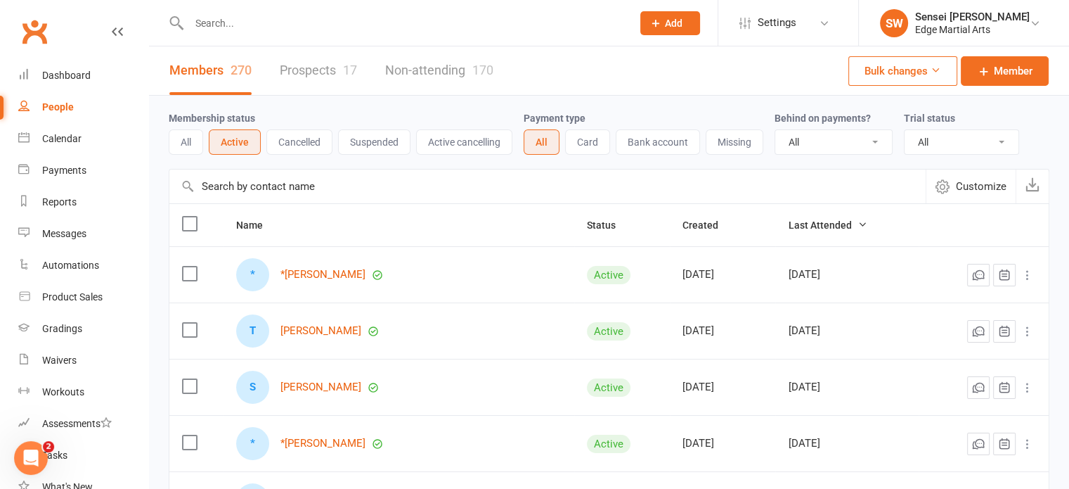
click at [218, 17] on input "text" at bounding box center [403, 23] width 437 height 20
type input "b"
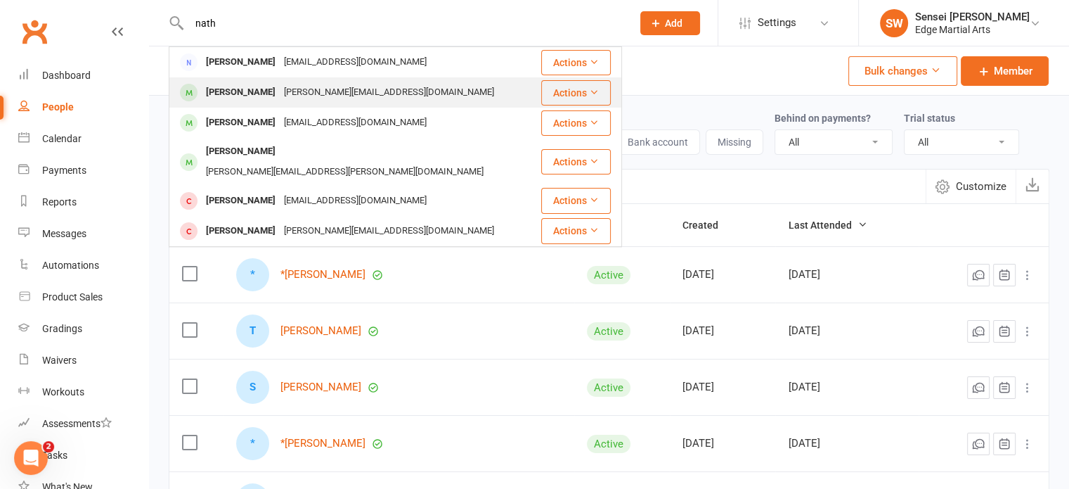
type input "nath"
click at [234, 94] on div "[PERSON_NAME]" at bounding box center [241, 92] width 78 height 20
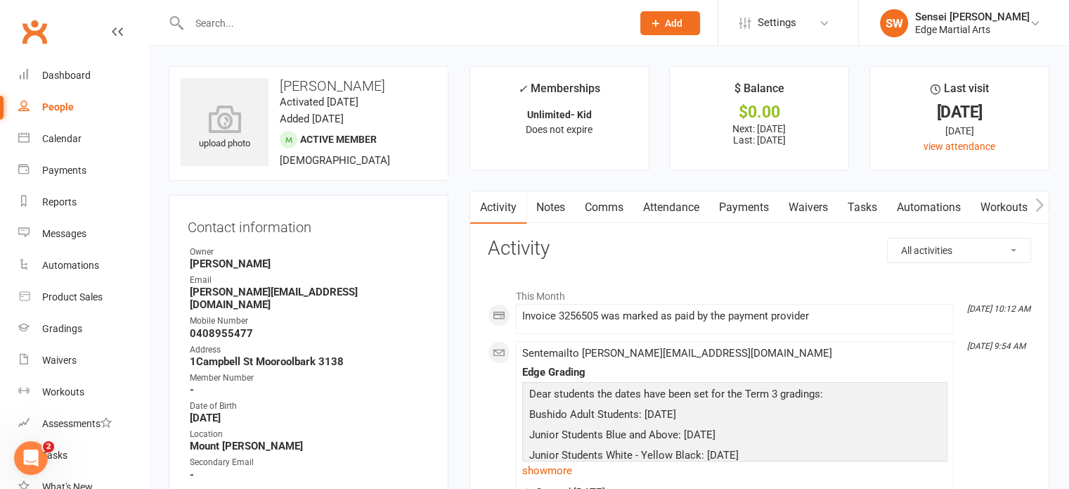
click at [225, 14] on input "text" at bounding box center [403, 23] width 437 height 20
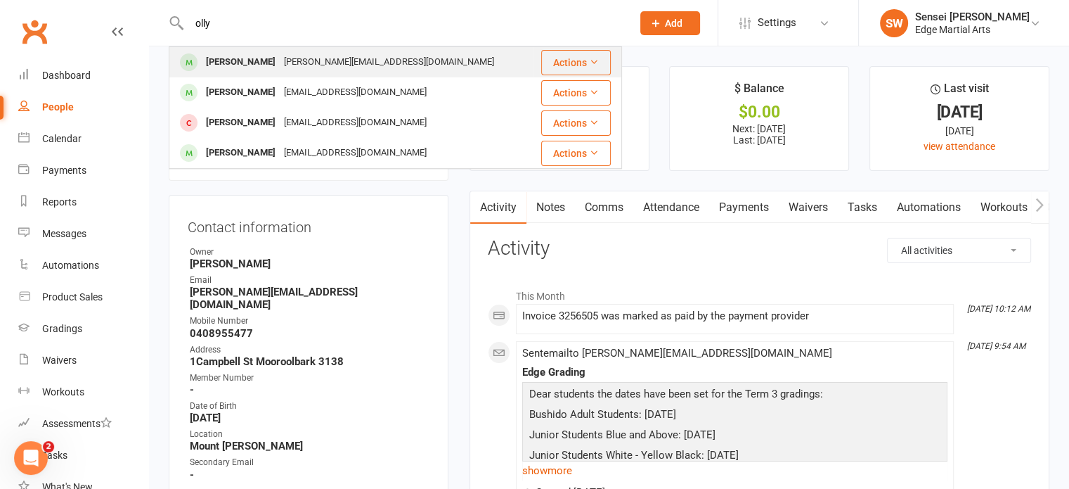
type input "olly"
click at [245, 64] on div "[PERSON_NAME]" at bounding box center [241, 62] width 78 height 20
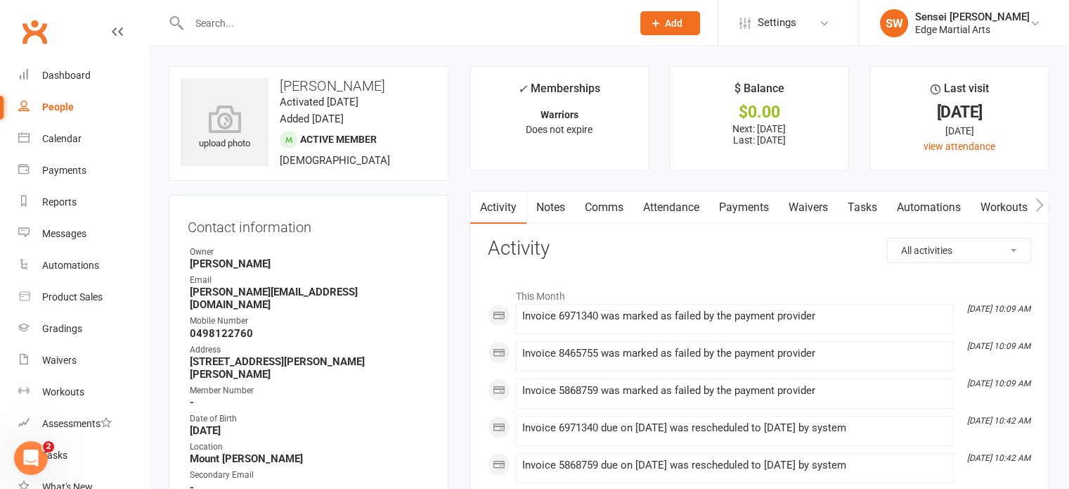
click at [754, 202] on link "Payments" at bounding box center [744, 207] width 70 height 32
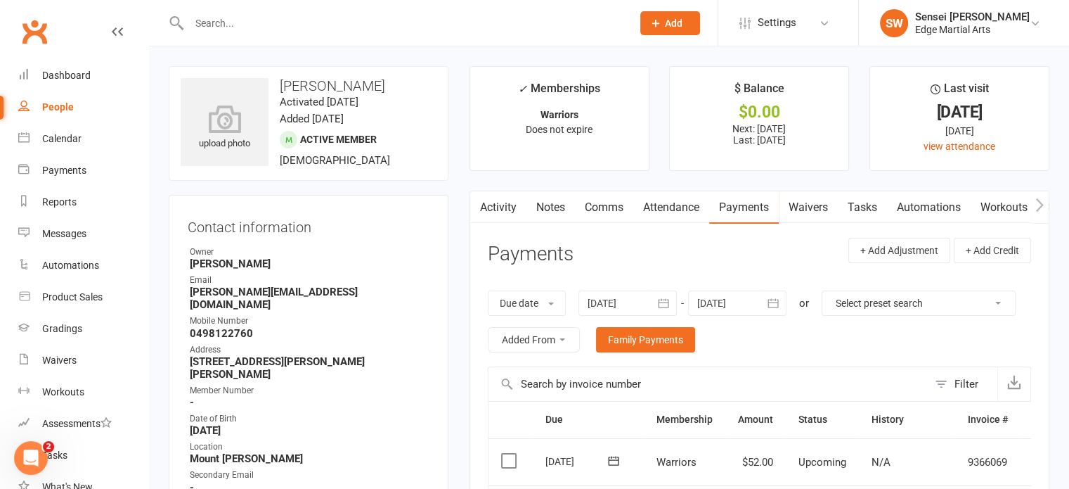
click at [494, 207] on link "Activity" at bounding box center [498, 207] width 56 height 32
